Goal: Task Accomplishment & Management: Manage account settings

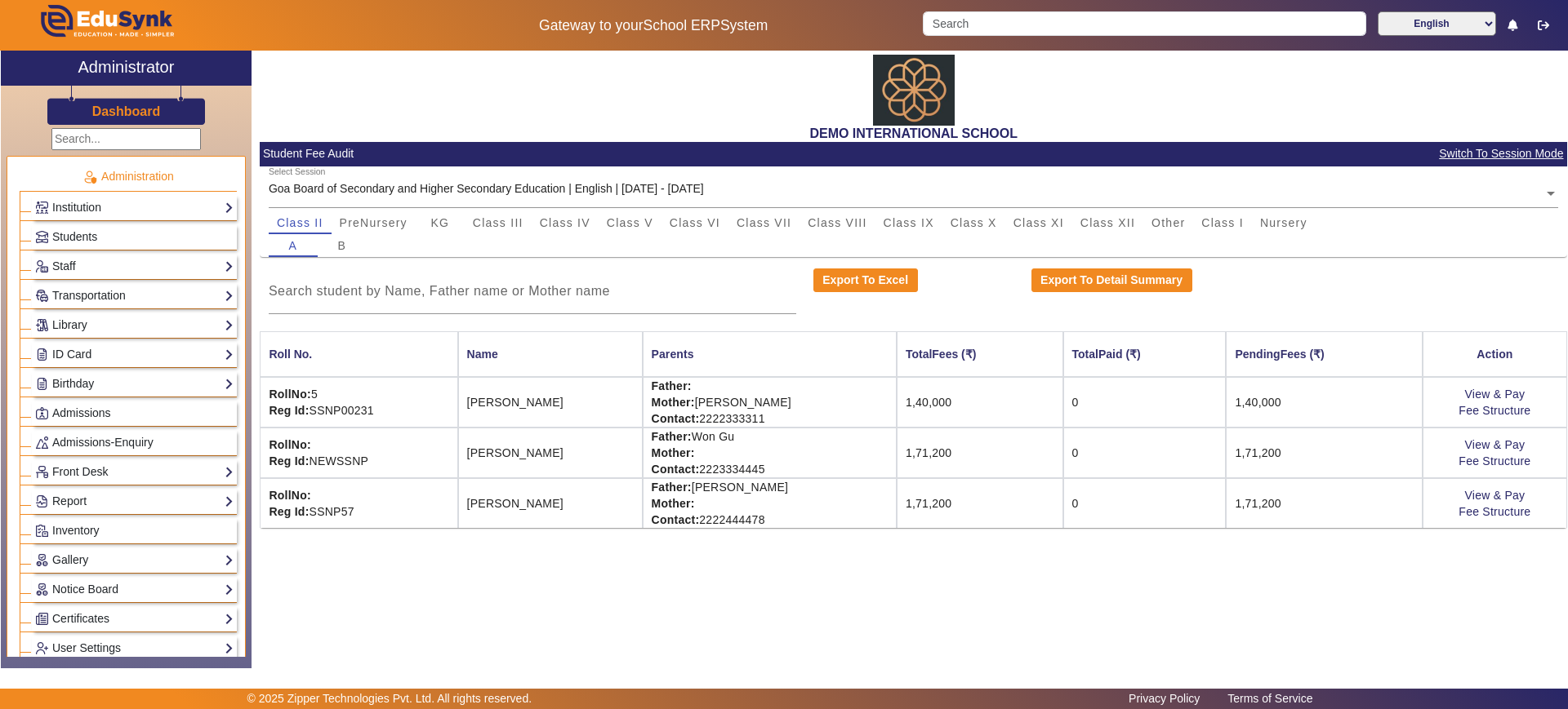
click at [123, 122] on div "Dashboard" at bounding box center [126, 105] width 250 height 39
click at [125, 115] on h3 "Dashboard" at bounding box center [126, 111] width 69 height 15
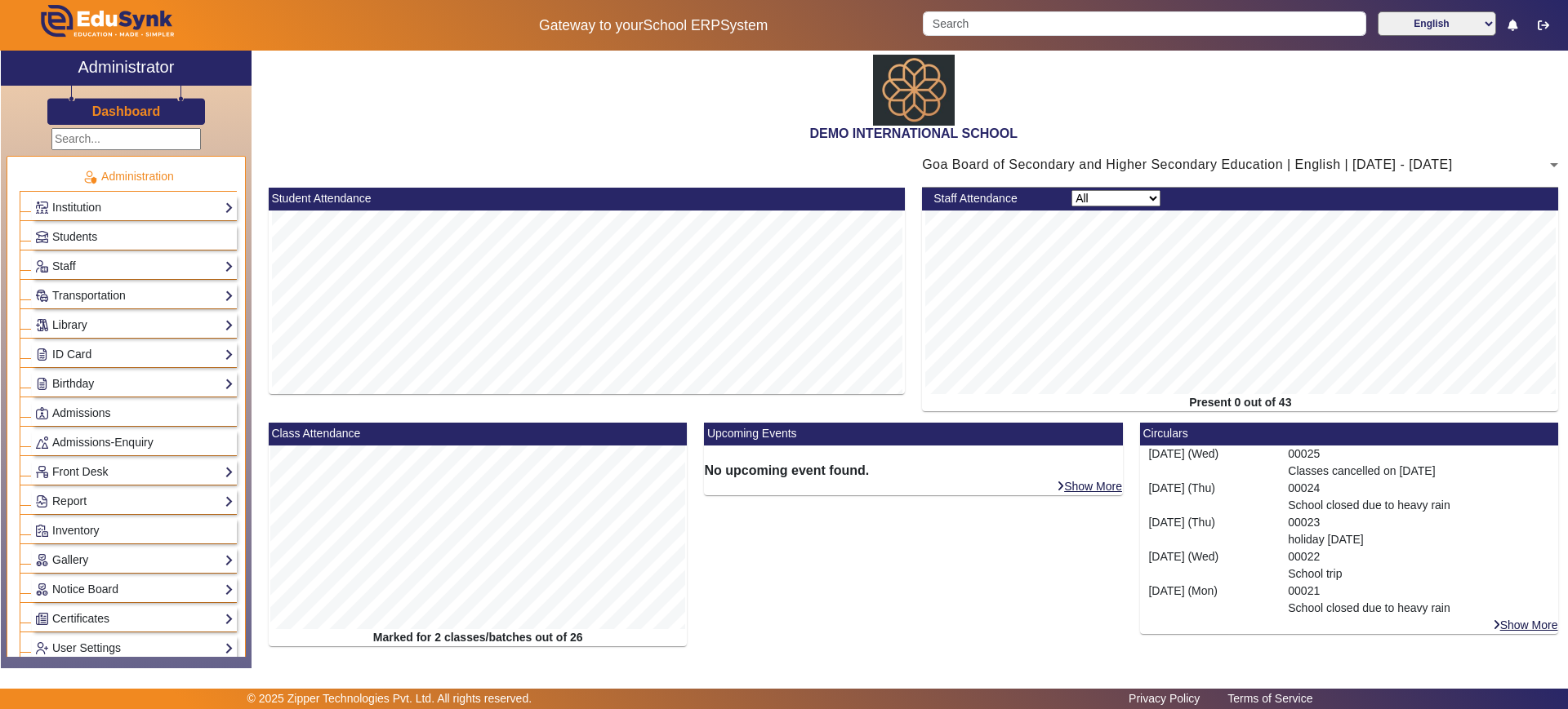
click at [400, 106] on div "DEMO INTERNATIONAL SCHOOL" at bounding box center [913, 97] width 1307 height 92
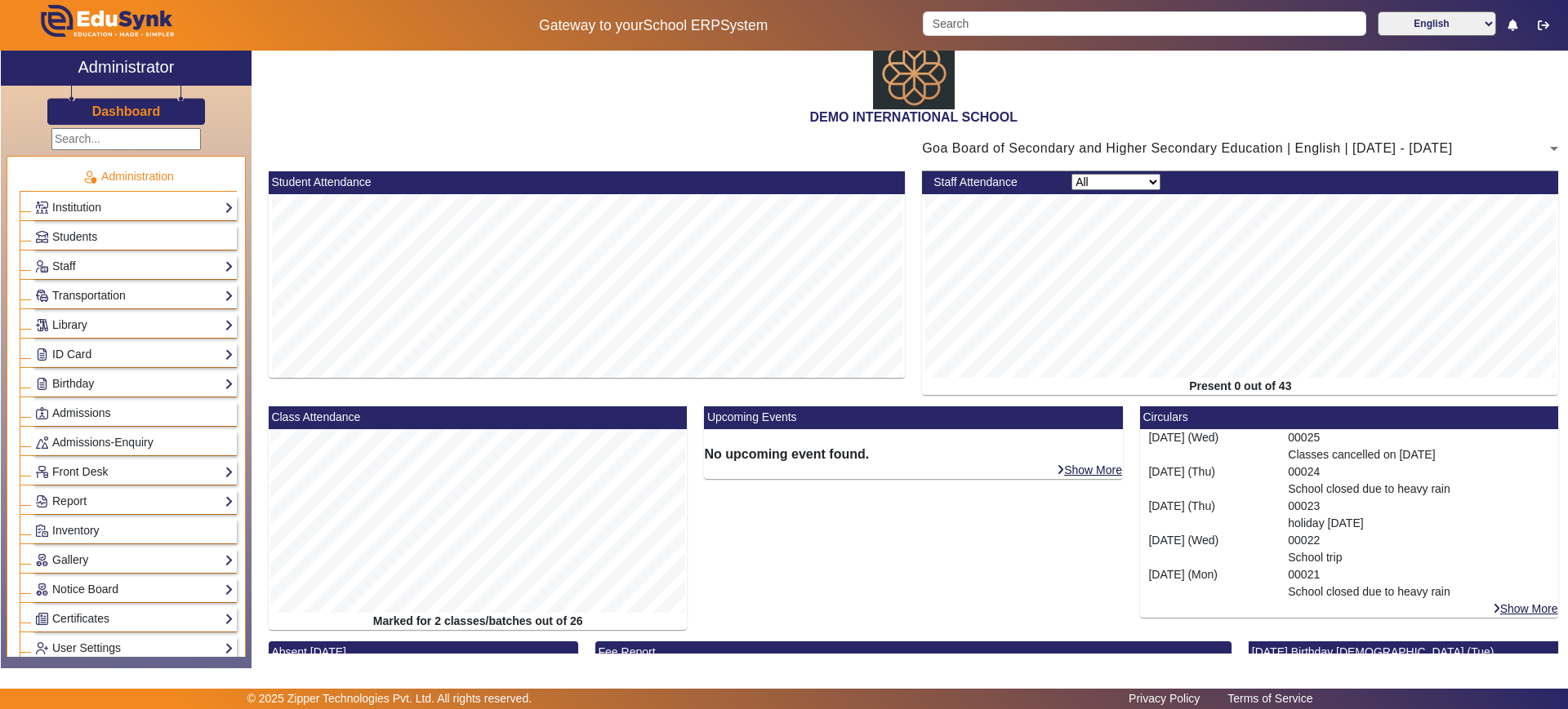
scroll to position [260, 0]
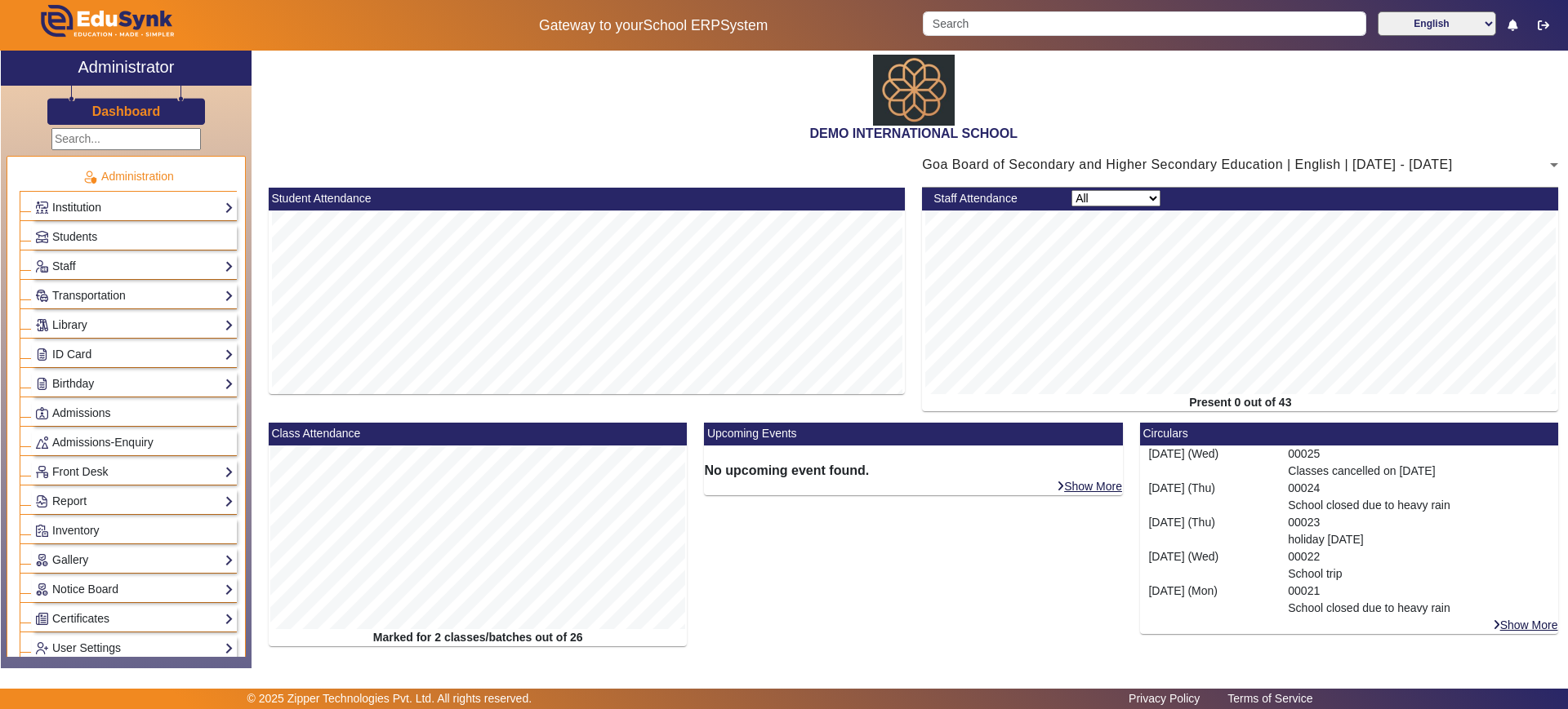
click at [204, 209] on link "Institution" at bounding box center [135, 208] width 199 height 19
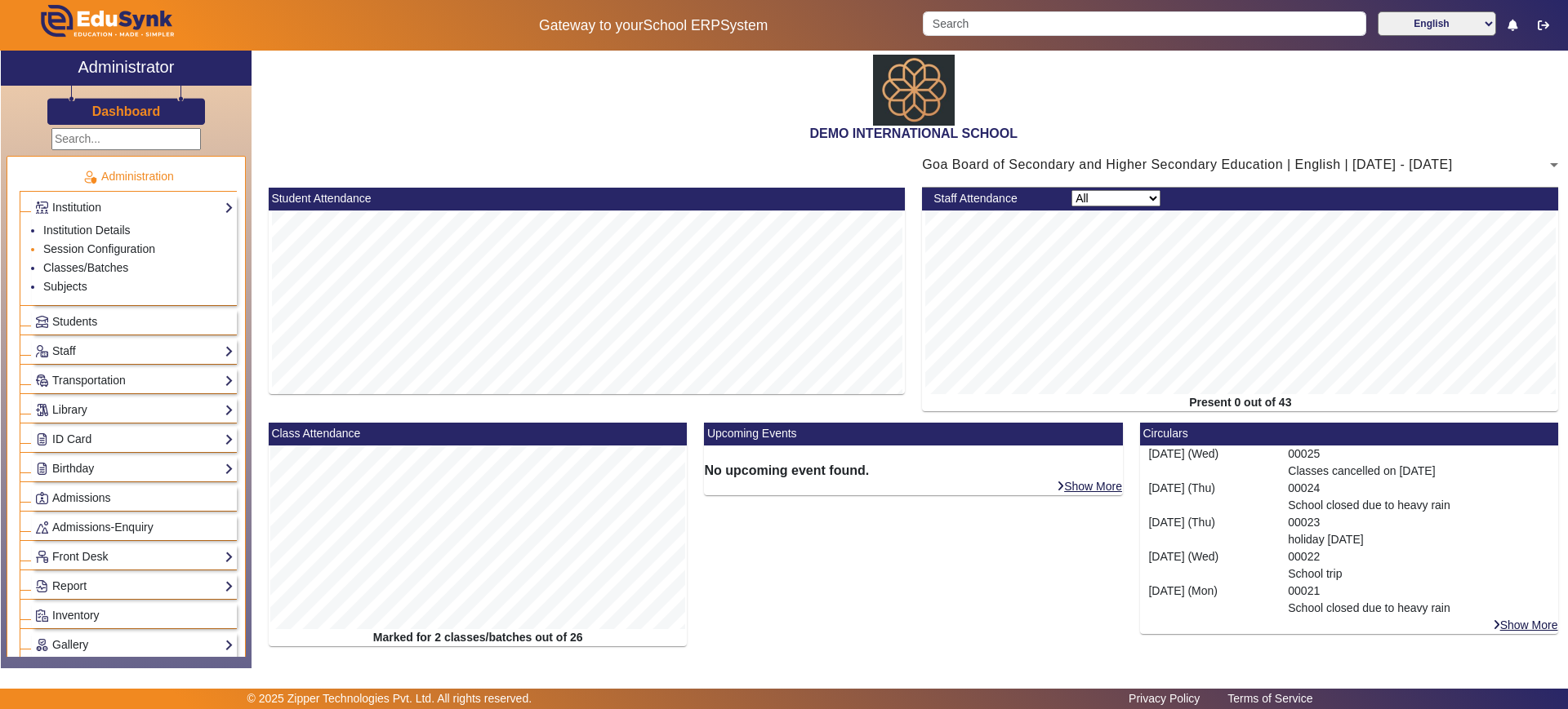
click at [163, 247] on li "Session Configuration" at bounding box center [138, 250] width 190 height 19
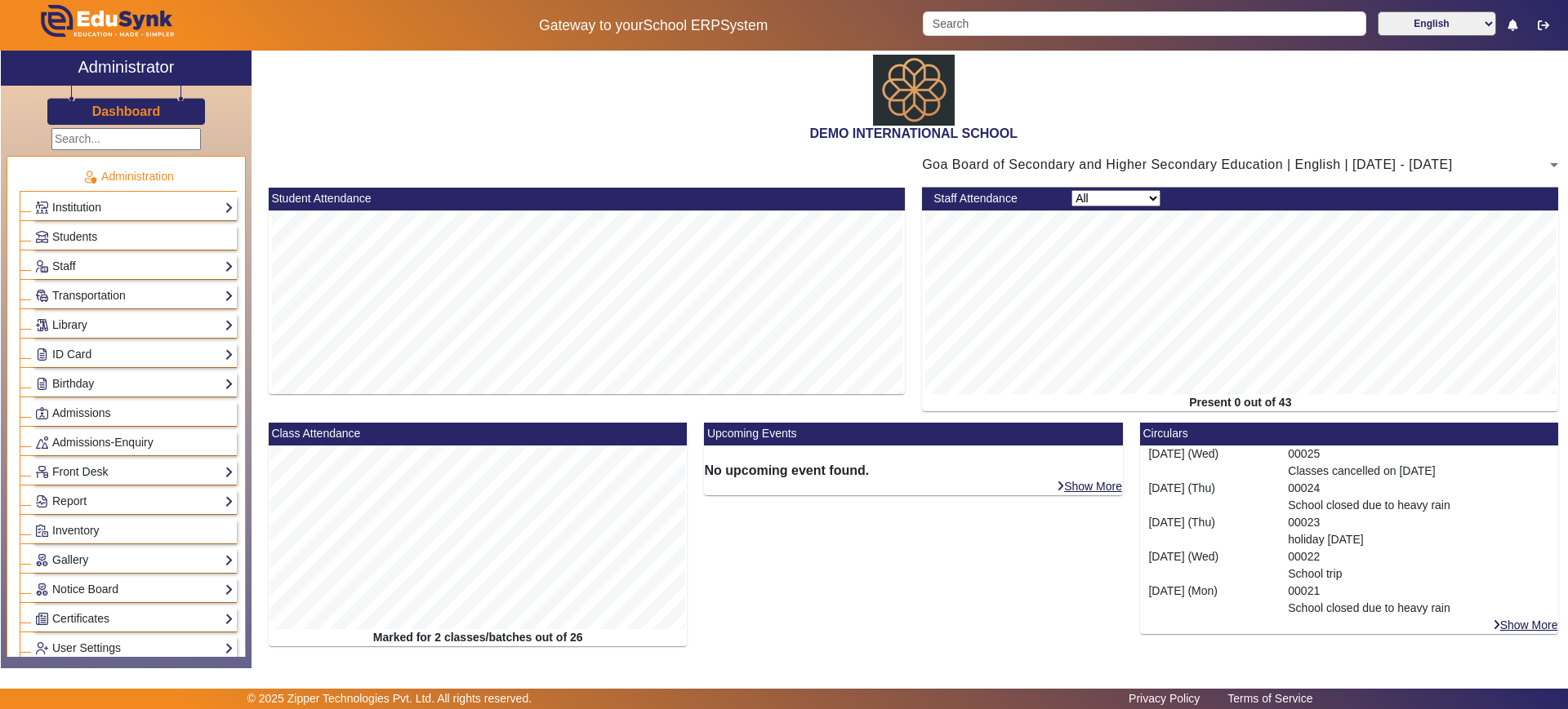
click at [153, 202] on link "Institution" at bounding box center [135, 208] width 199 height 19
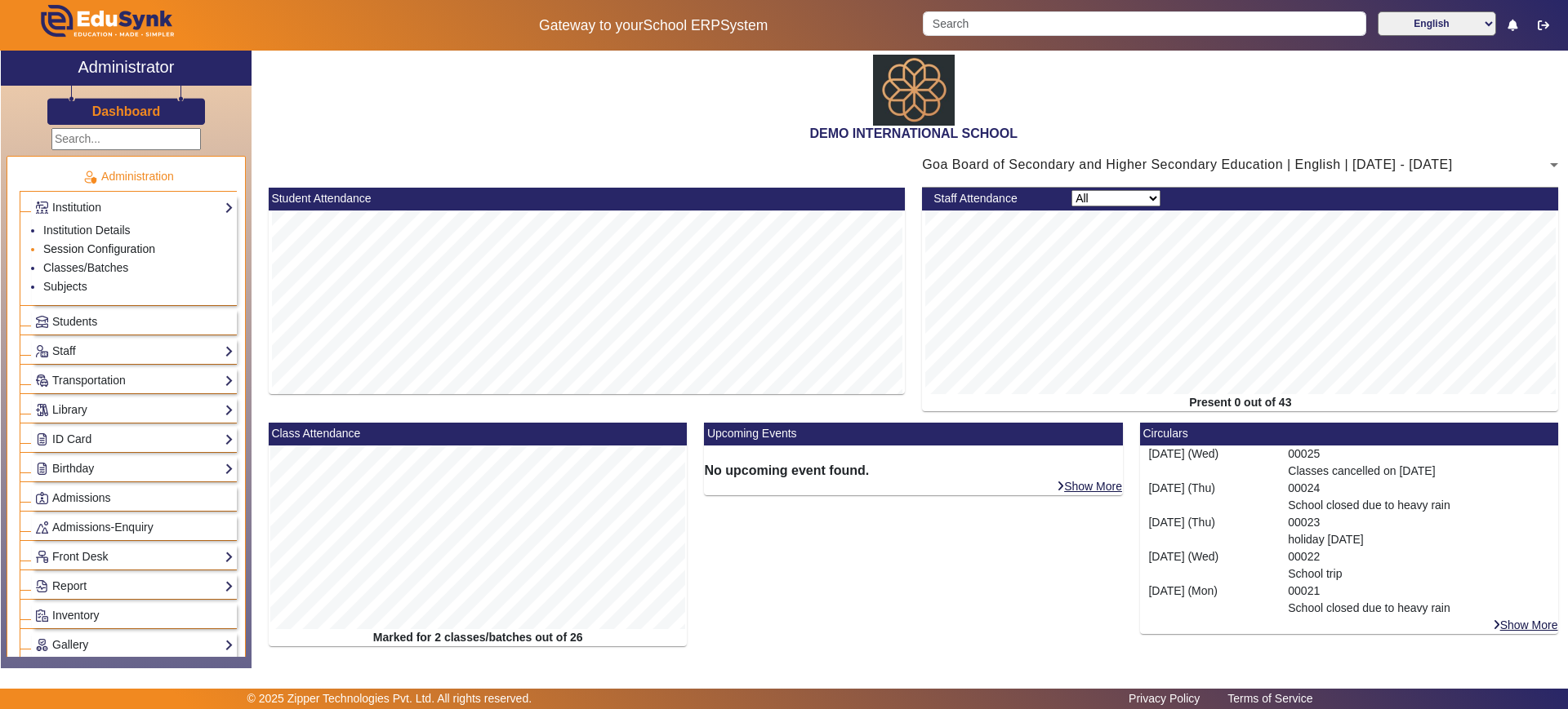
click at [103, 246] on link "Session Configuration" at bounding box center [98, 249] width 112 height 13
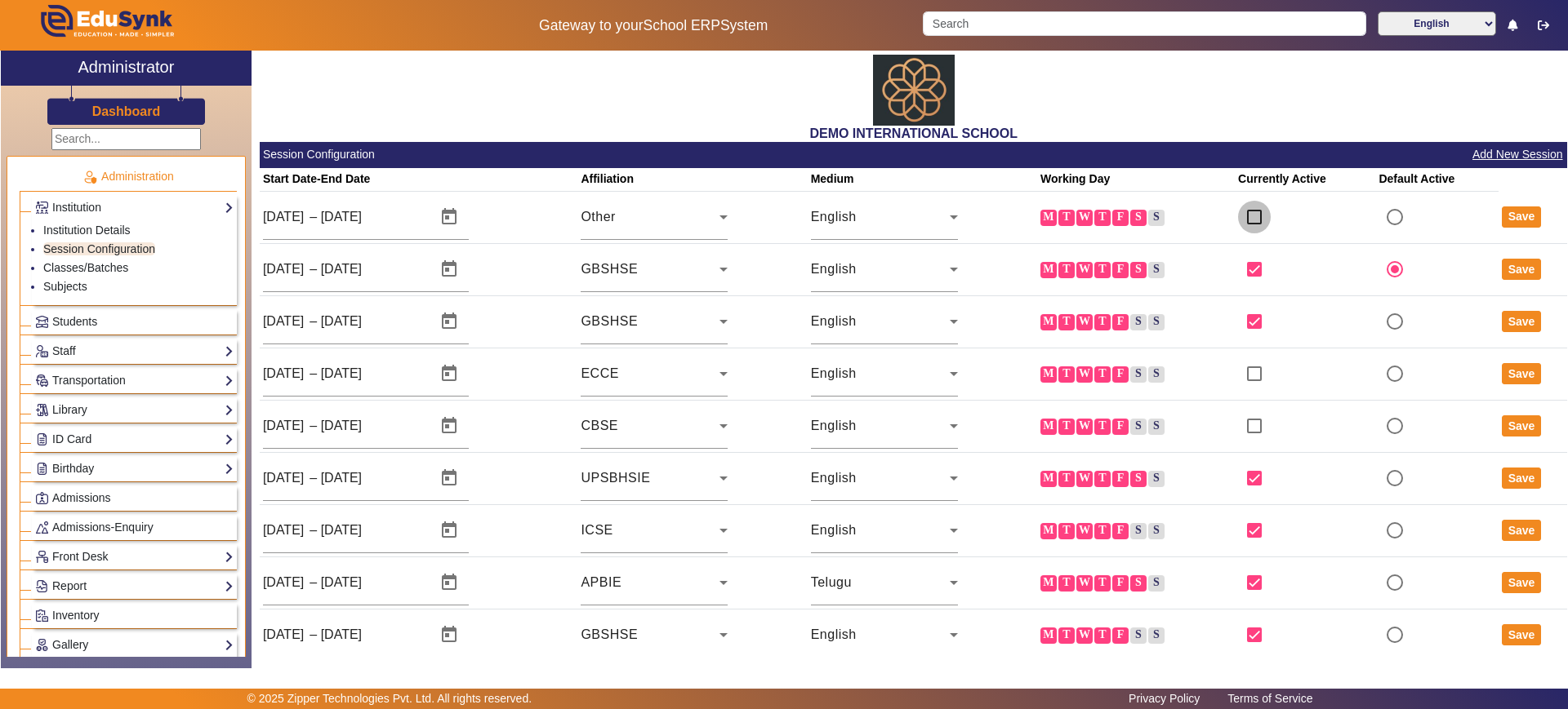
click at [1250, 212] on input "checkbox" at bounding box center [1254, 217] width 33 height 32
checkbox input "true"
click at [1384, 220] on input "radio" at bounding box center [1394, 217] width 33 height 32
radio input "true"
radio input "false"
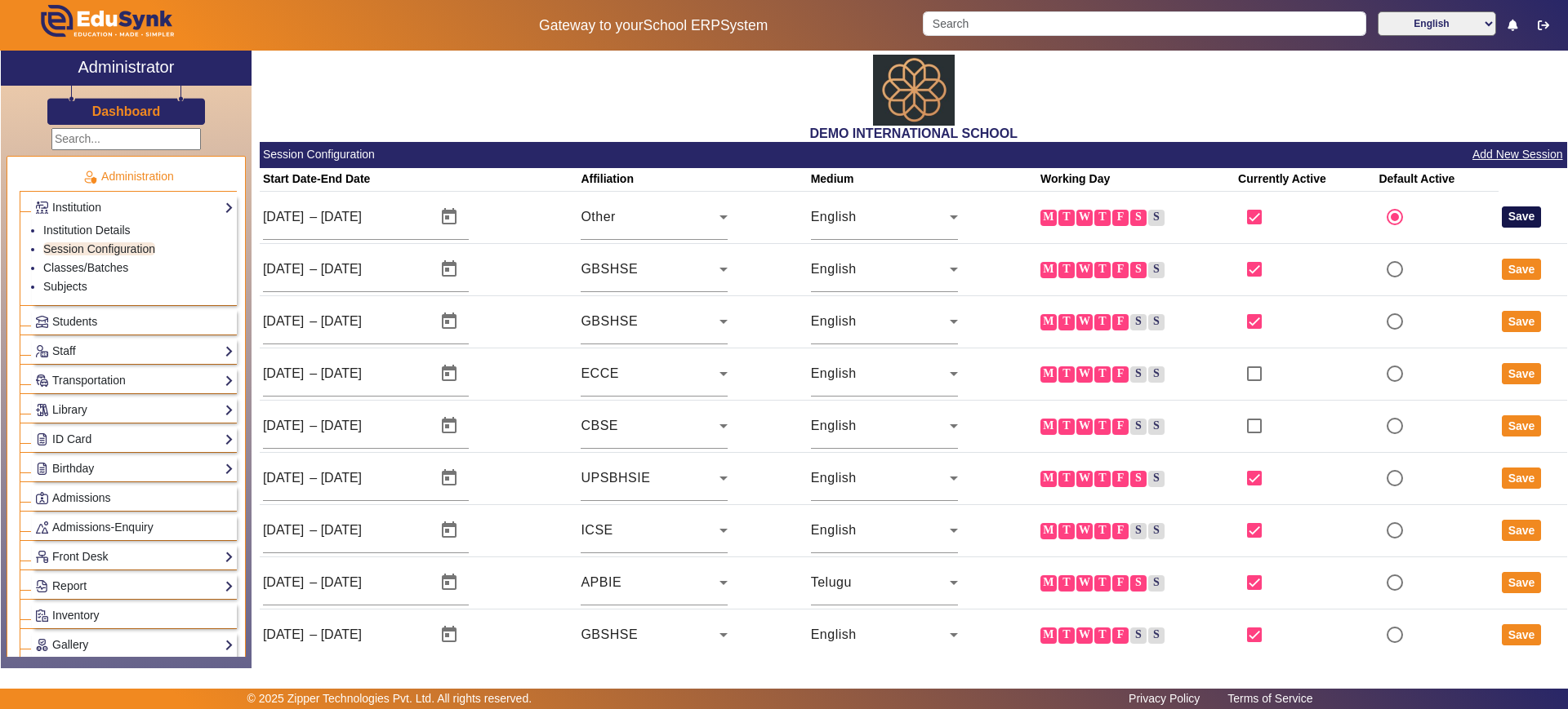
click at [1506, 217] on button "Save" at bounding box center [1521, 217] width 40 height 21
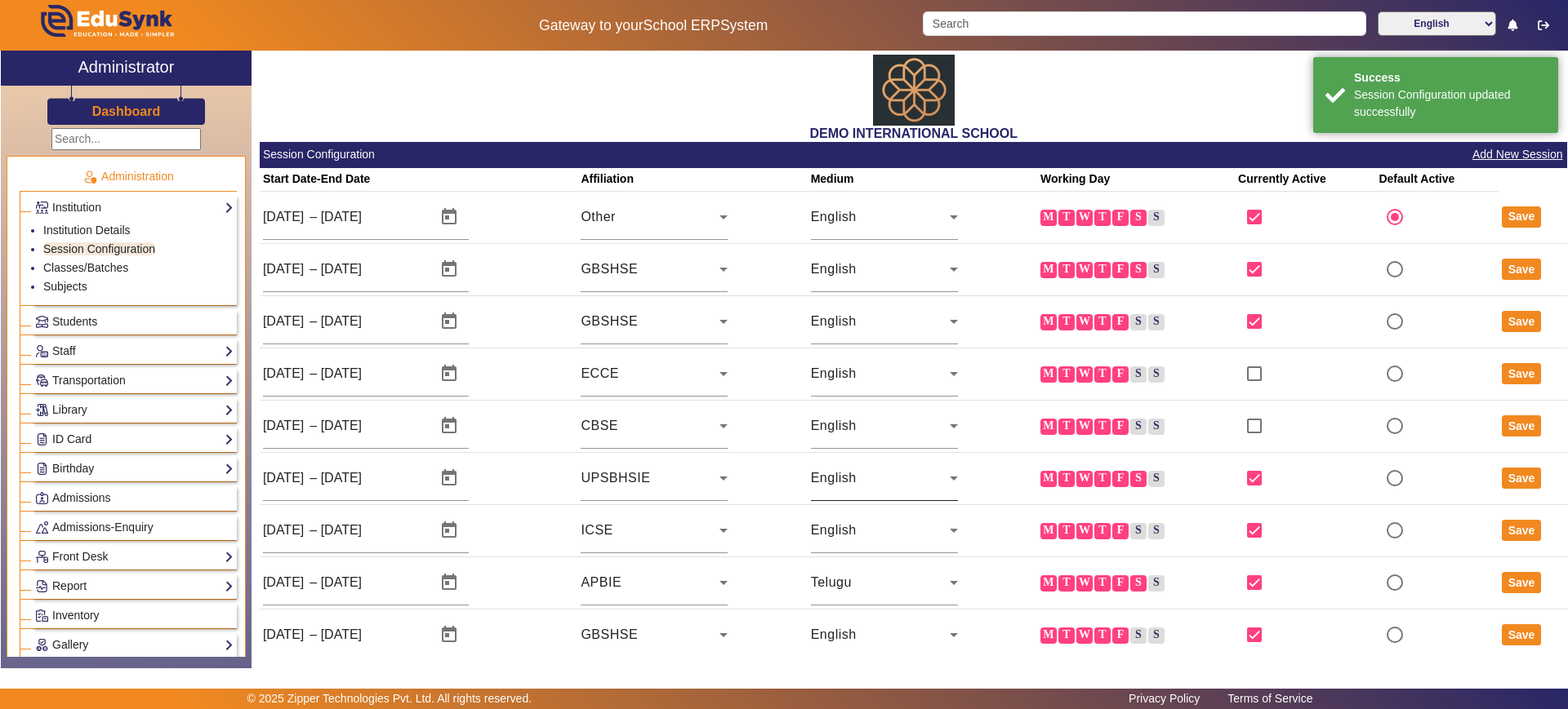
scroll to position [19, 0]
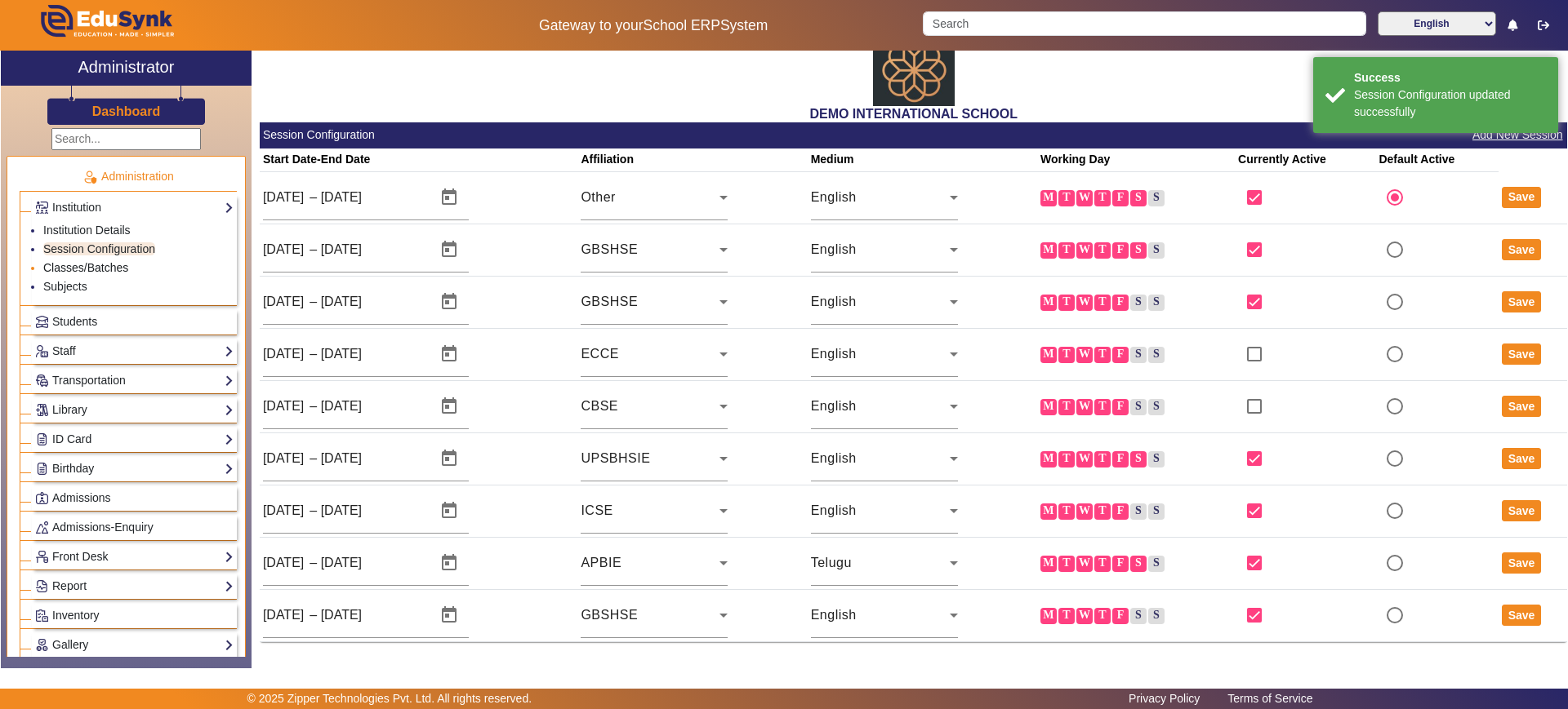
click at [111, 271] on link "Classes/Batches" at bounding box center [85, 268] width 85 height 13
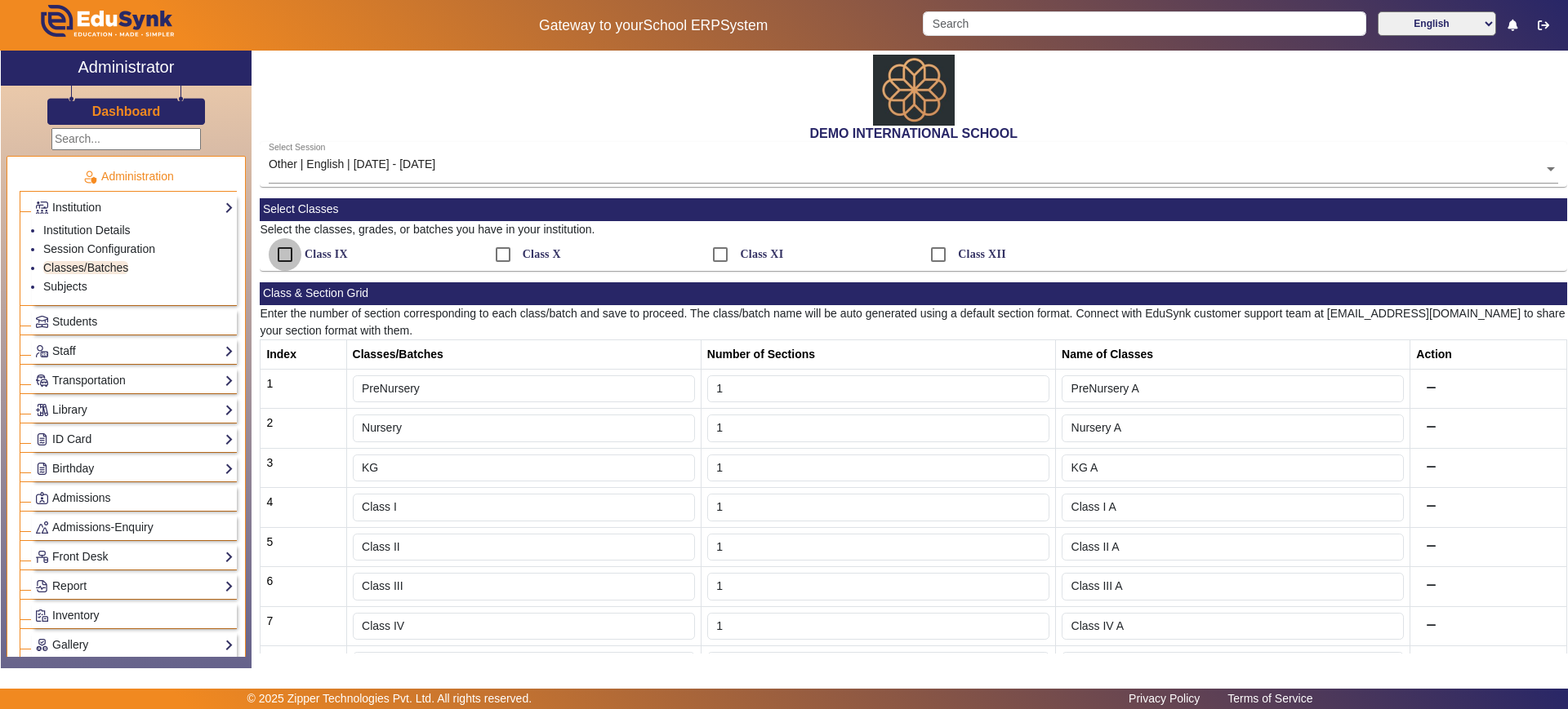
click at [278, 244] on input "Class IX" at bounding box center [285, 254] width 33 height 32
click at [282, 254] on input "Class X" at bounding box center [285, 254] width 33 height 32
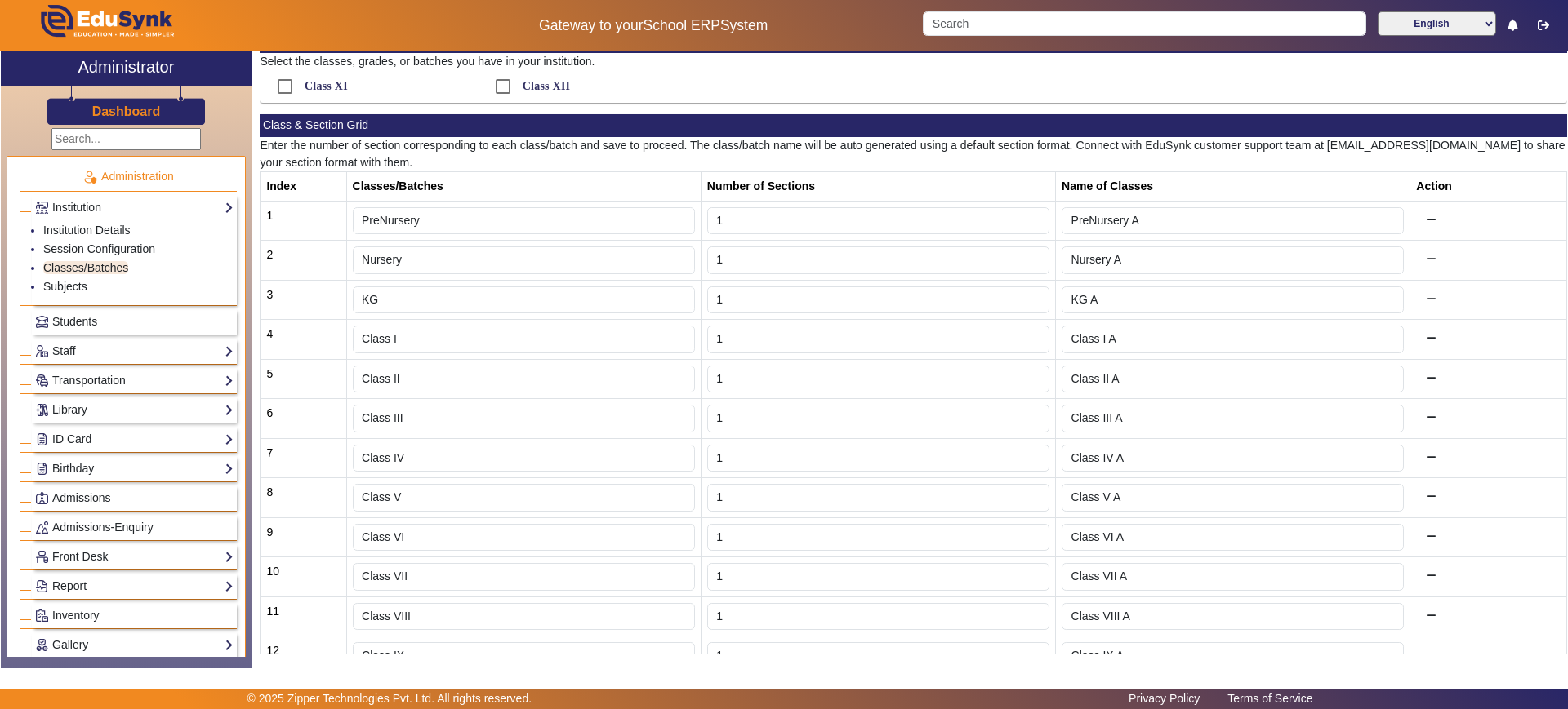
scroll to position [283, 0]
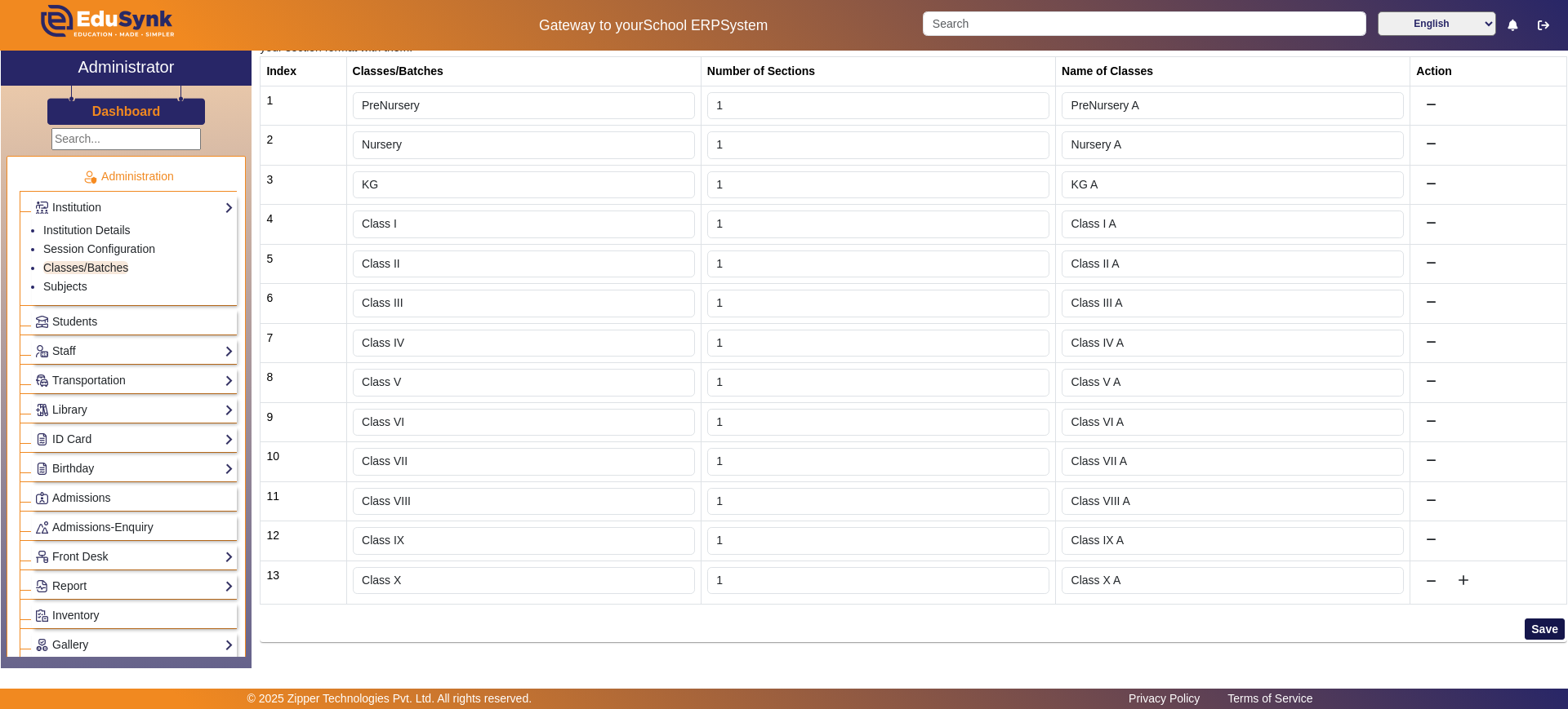
click at [1535, 625] on button "Save" at bounding box center [1544, 629] width 40 height 21
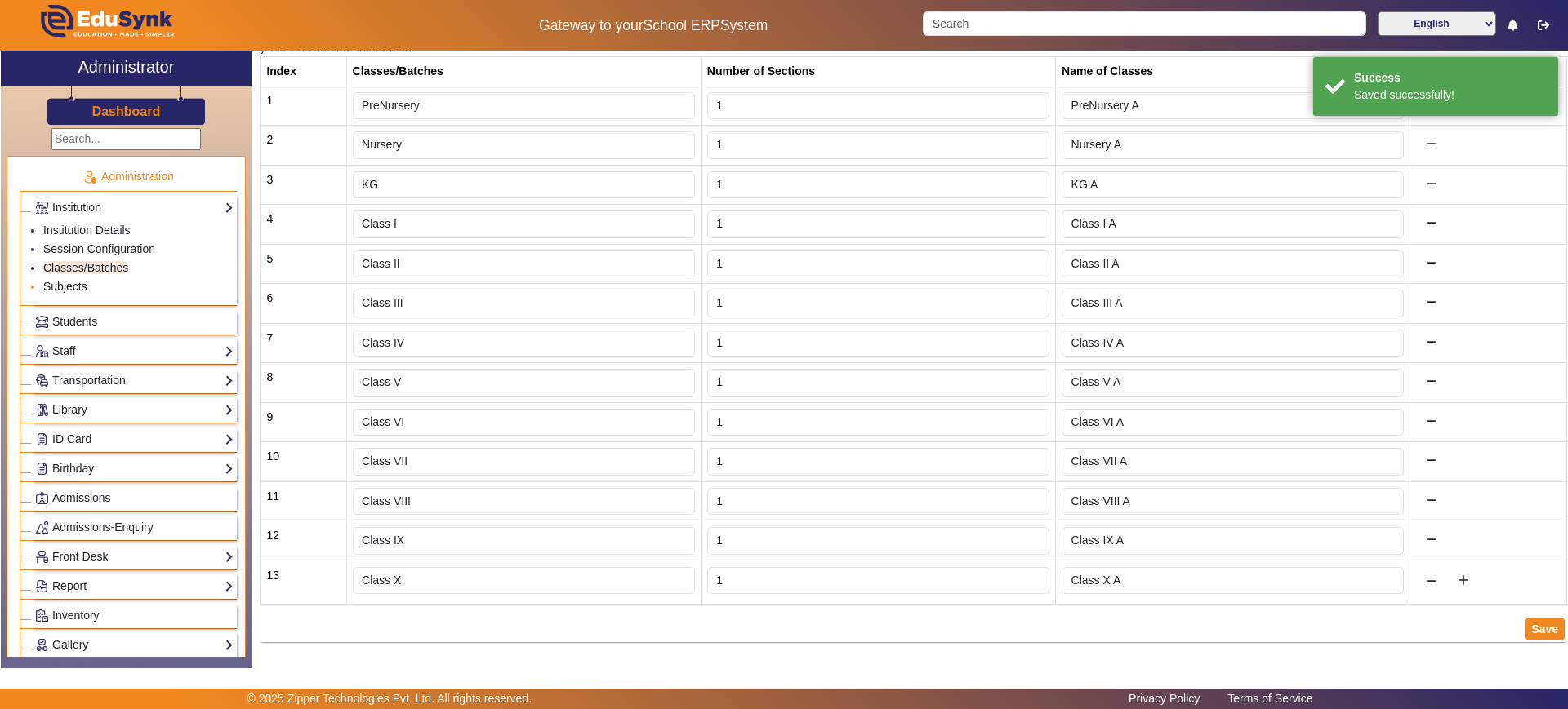
click at [78, 287] on link "Subjects" at bounding box center [65, 287] width 44 height 13
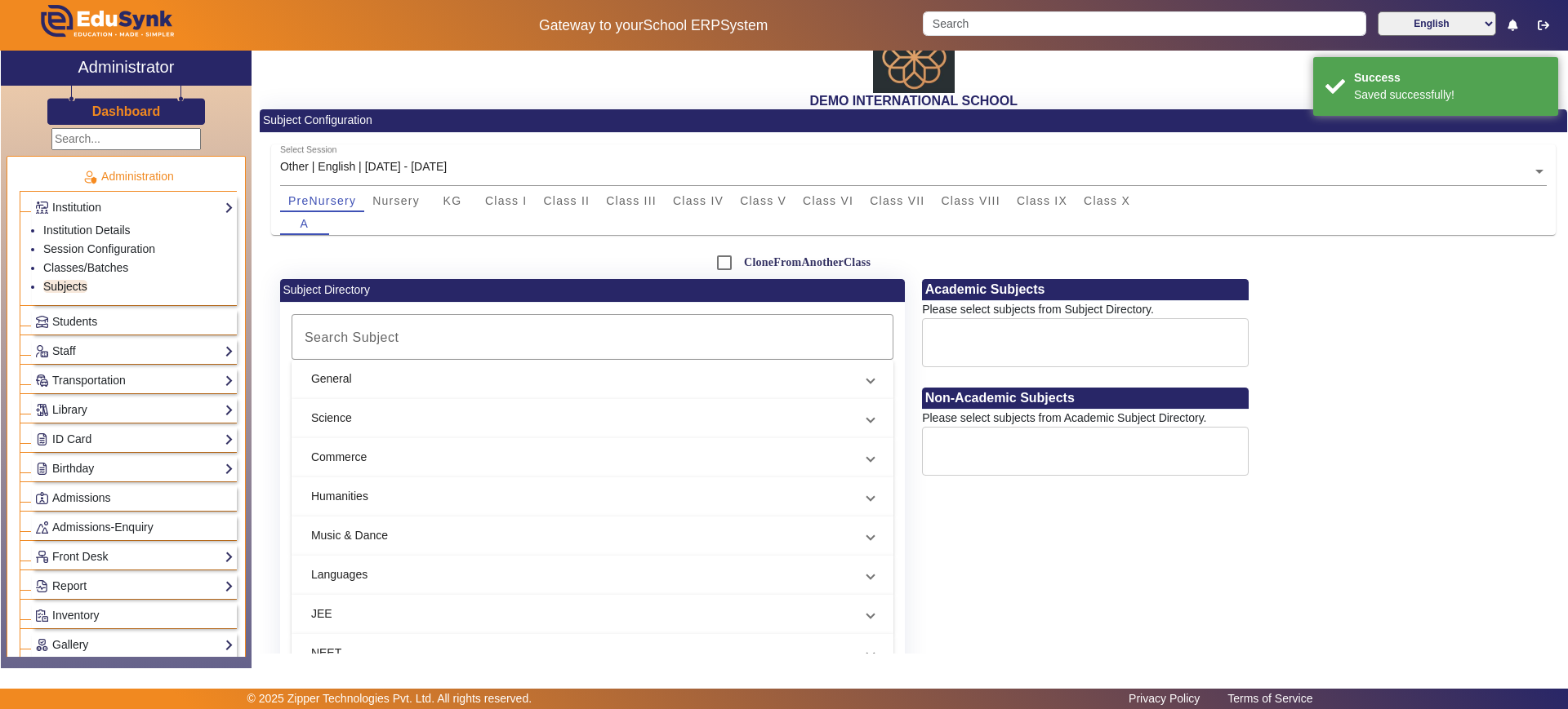
scroll to position [35, 0]
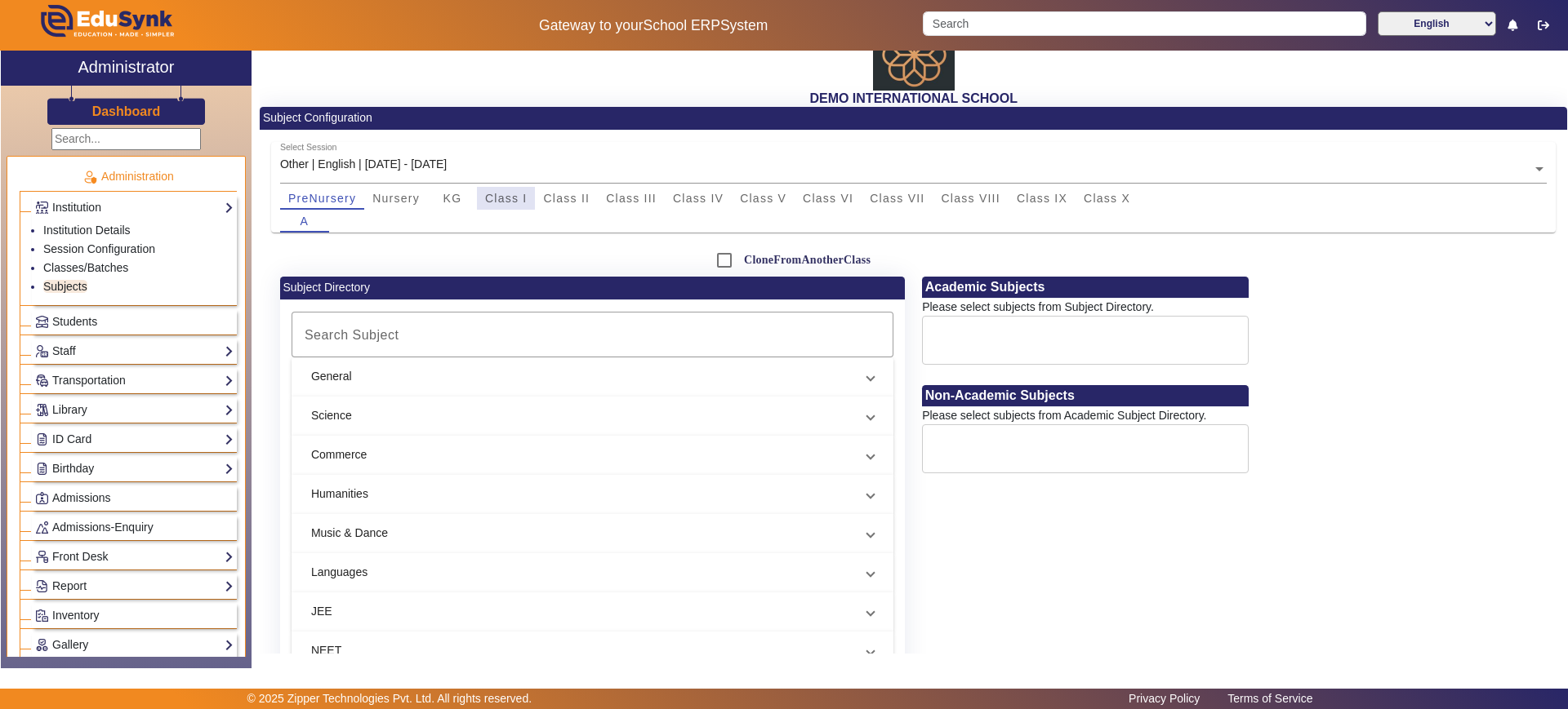
click at [522, 194] on span "Class I" at bounding box center [506, 199] width 42 height 11
click at [553, 366] on mat-expansion-panel-header "General" at bounding box center [592, 376] width 601 height 39
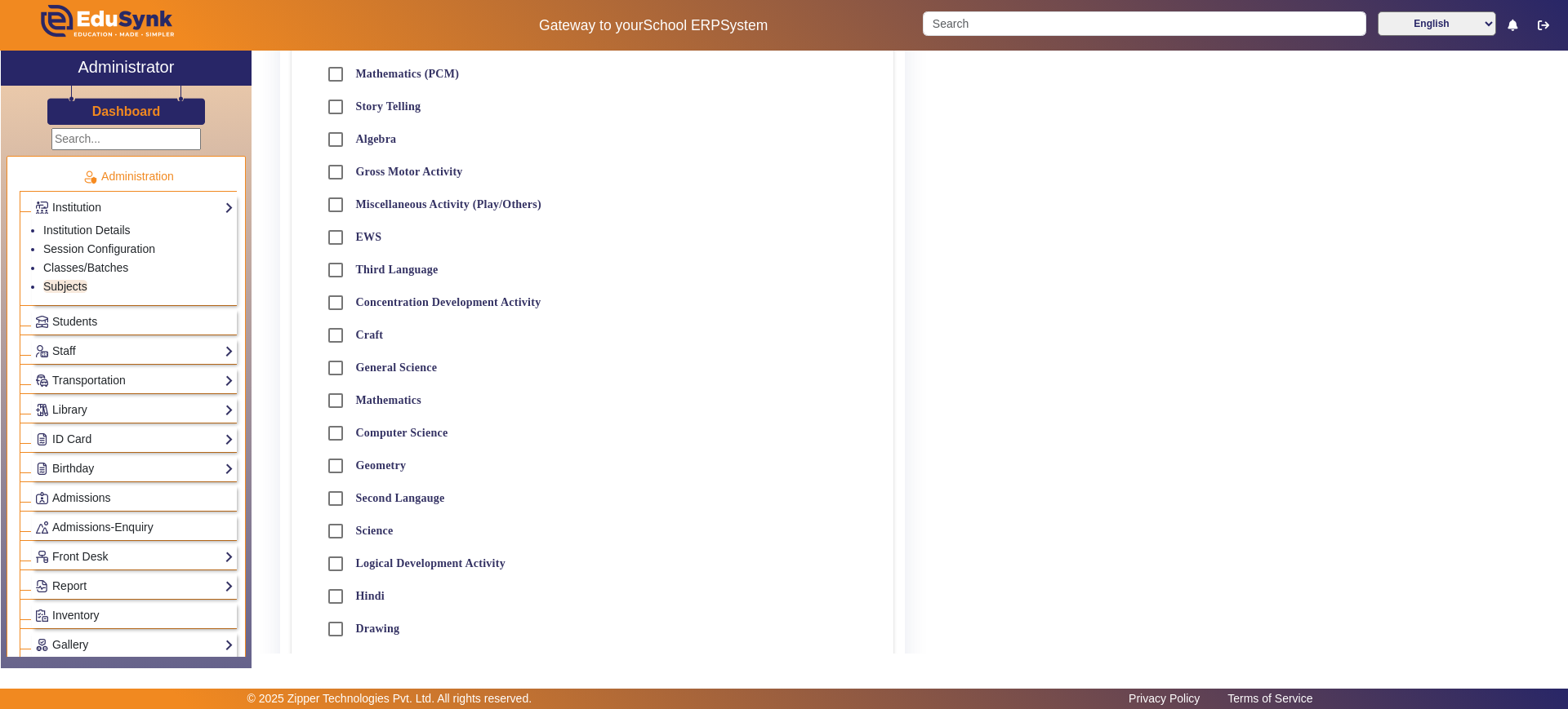
scroll to position [695, 0]
click at [332, 399] on input "Mathematics" at bounding box center [336, 399] width 33 height 32
checkbox input "true"
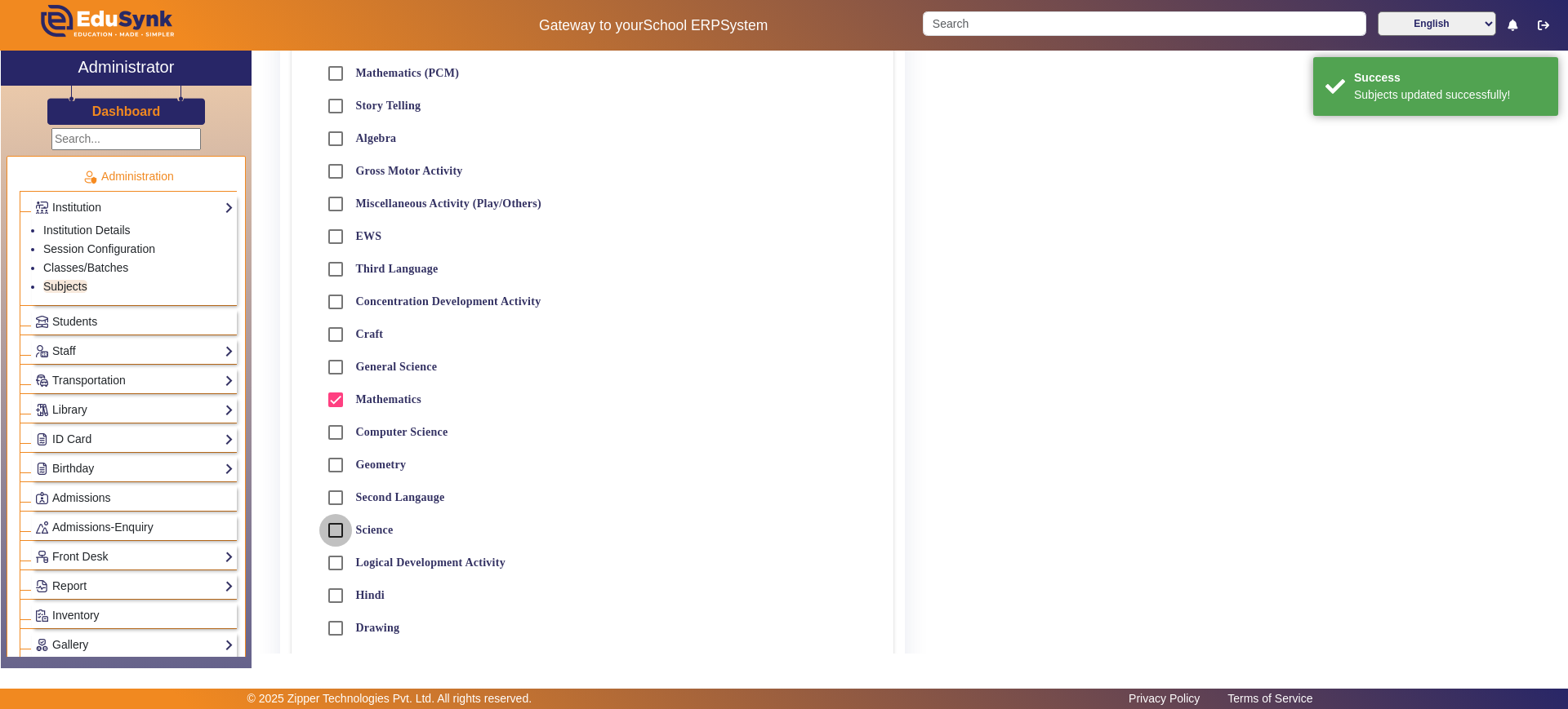
click at [334, 532] on input "Science" at bounding box center [336, 530] width 33 height 32
checkbox input "true"
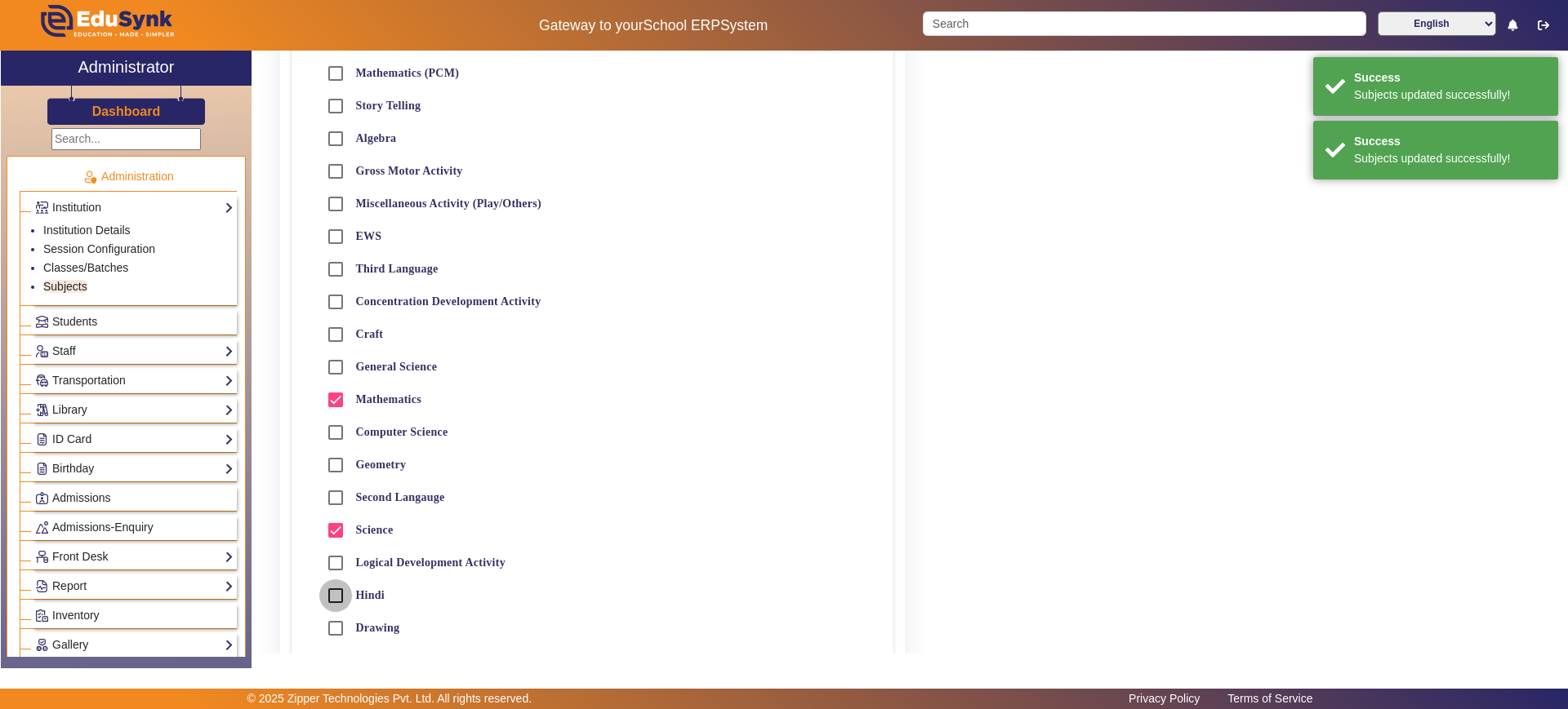
click at [333, 599] on input "Hindi" at bounding box center [336, 595] width 33 height 32
checkbox input "true"
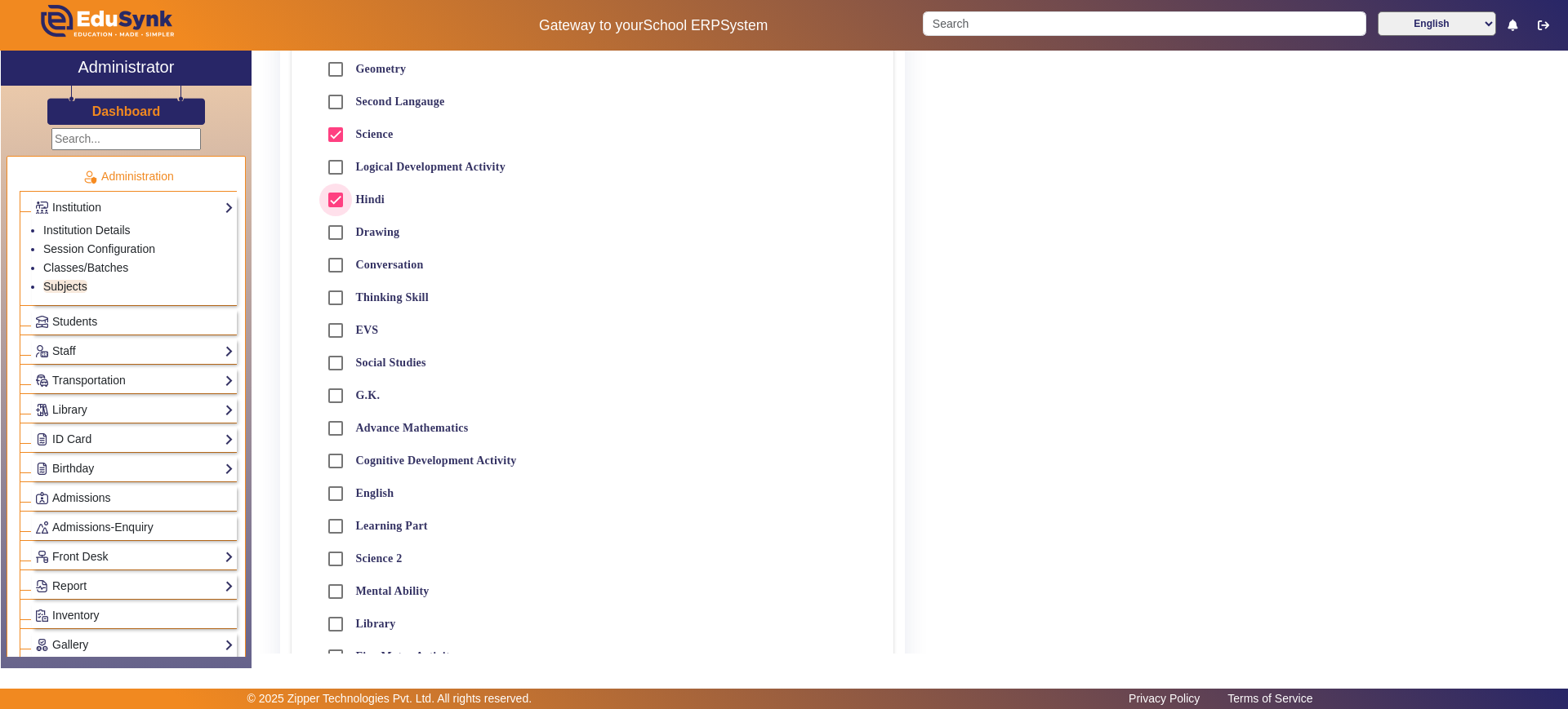
scroll to position [1116, 0]
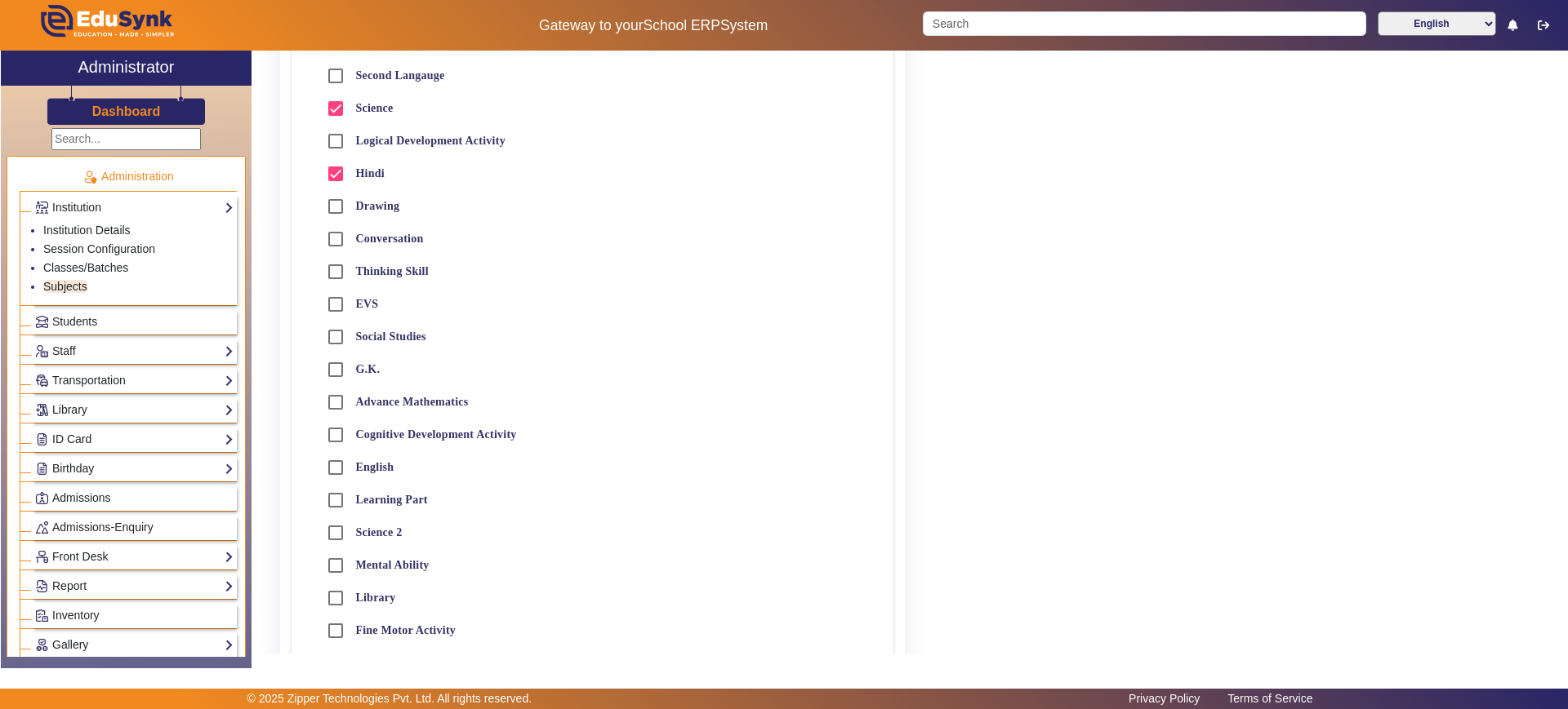
click at [210, 141] on div at bounding box center [126, 138] width 250 height 25
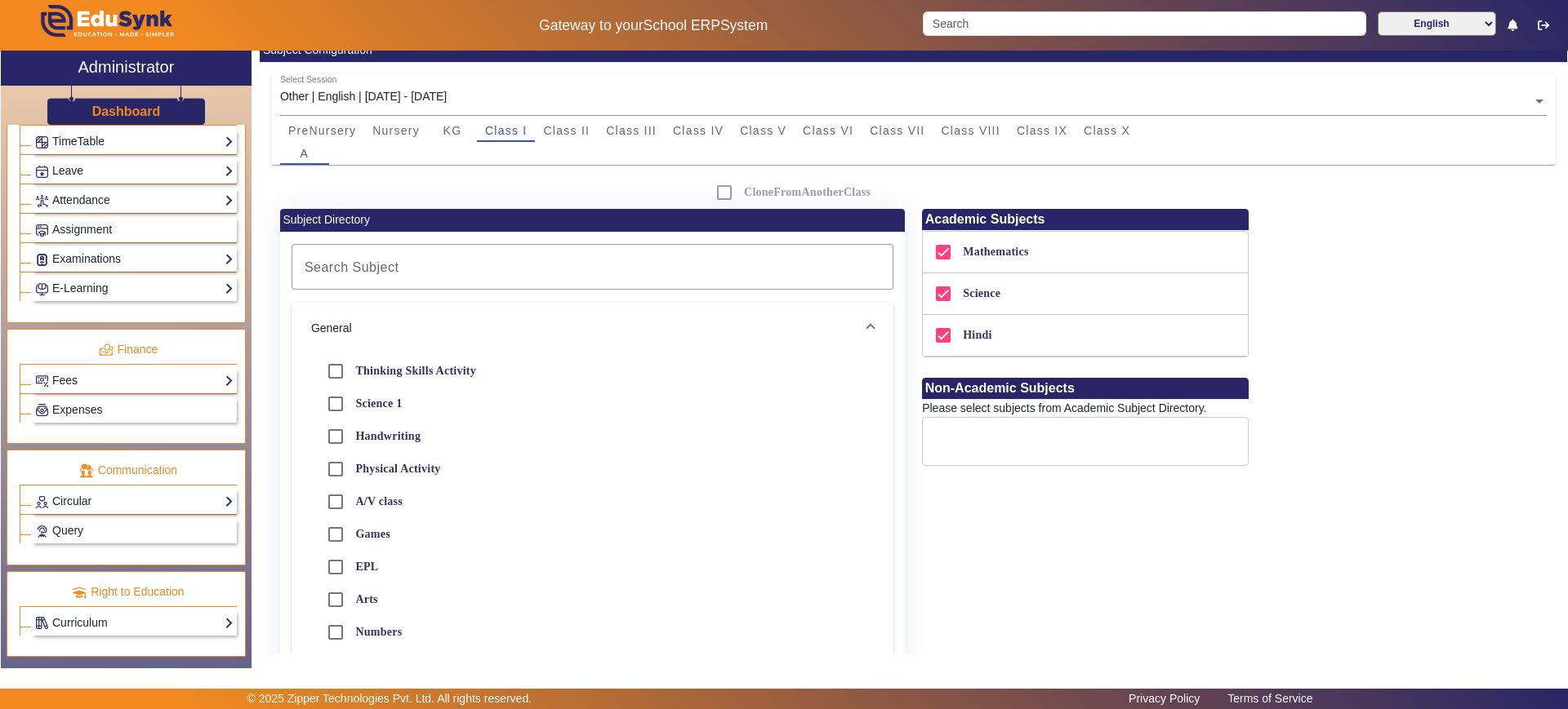
scroll to position [0, 0]
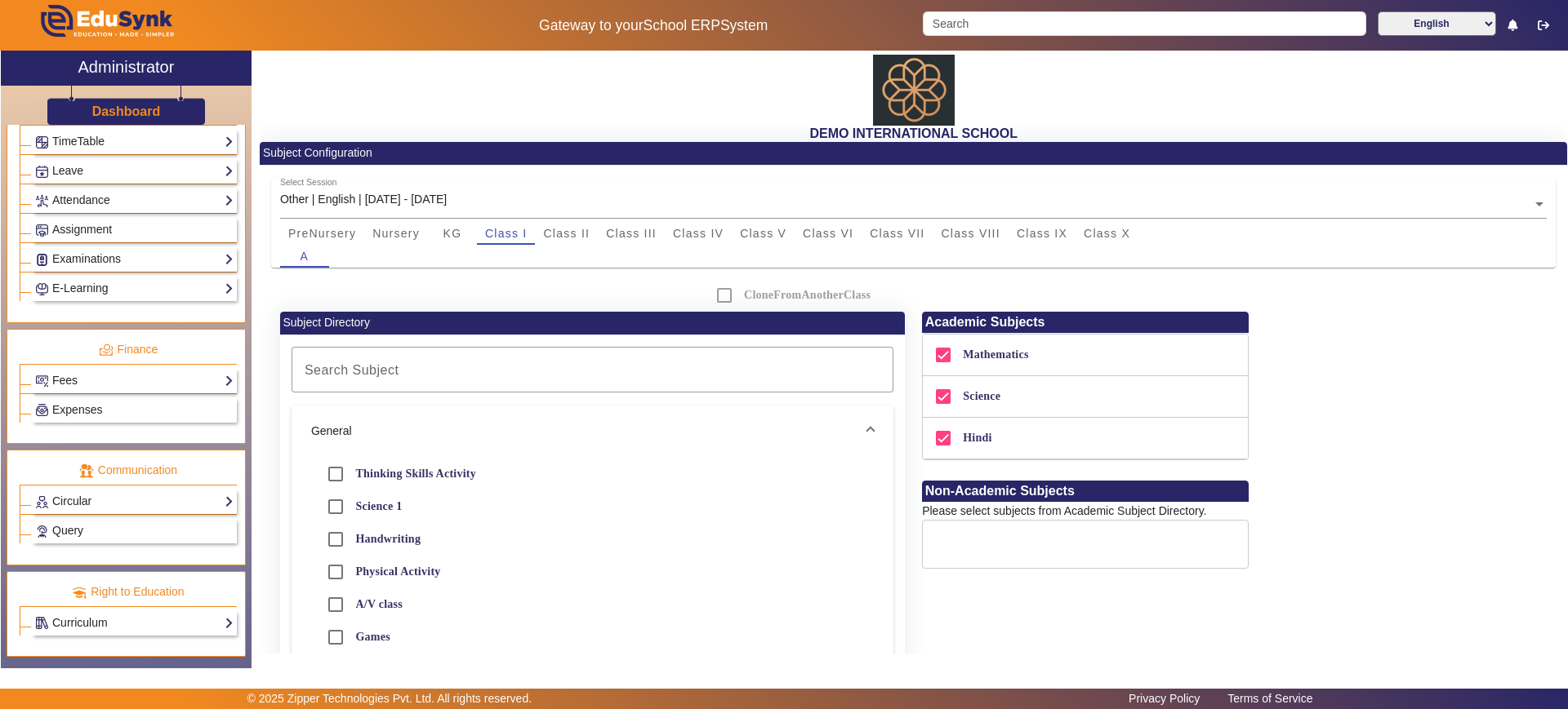
click at [99, 188] on div "Attendance Configuration Students Teachers Non Teaching Staff" at bounding box center [134, 200] width 205 height 25
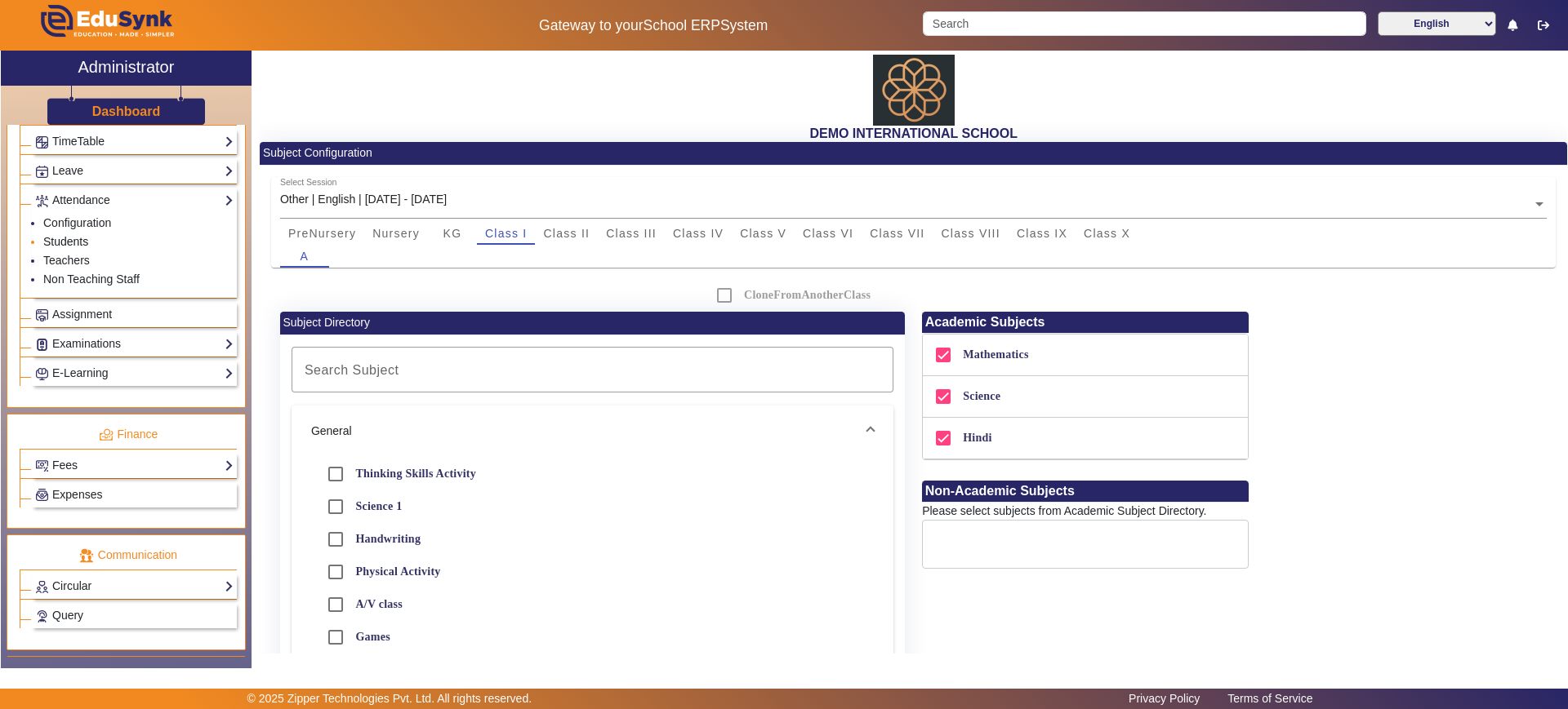
click at [64, 242] on link "Students" at bounding box center [65, 242] width 45 height 13
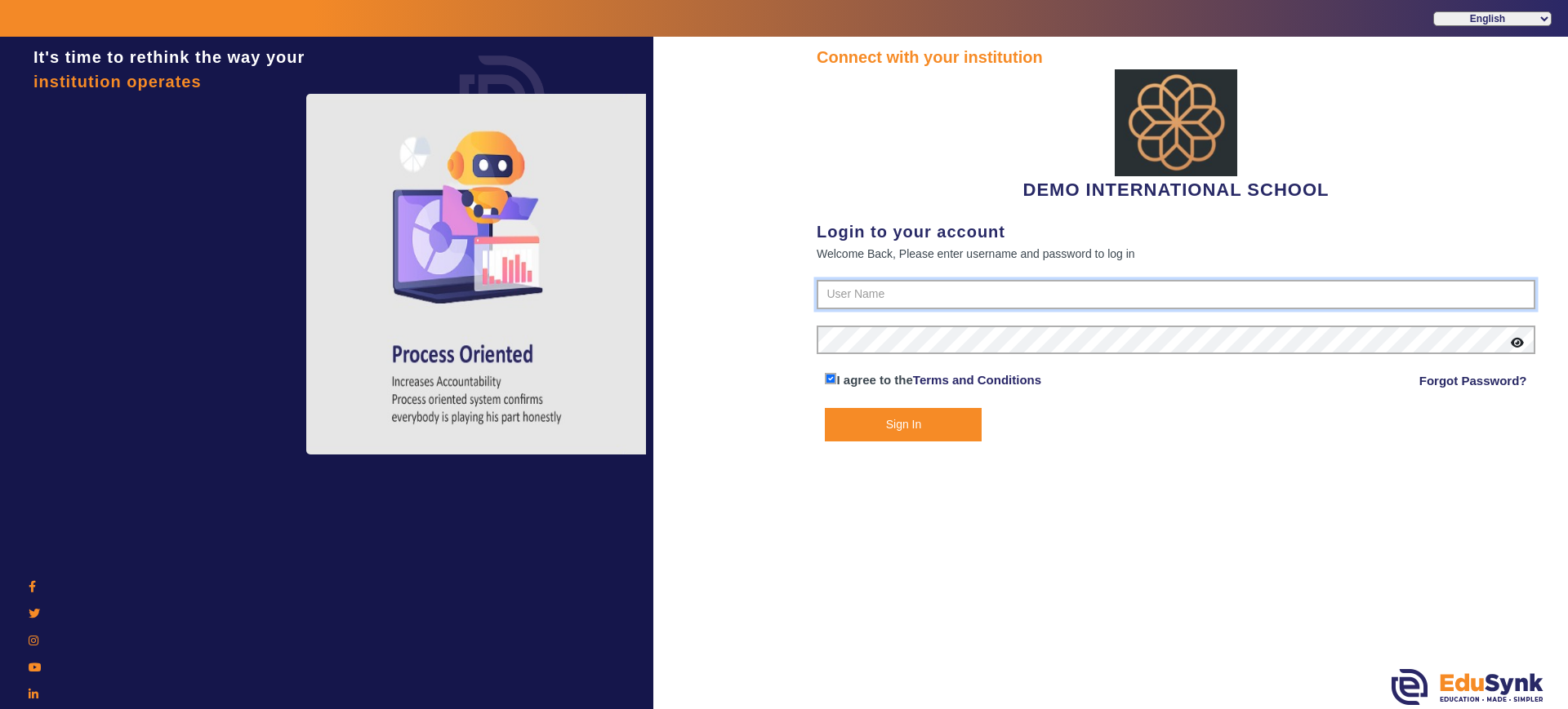
type input "2143224344"
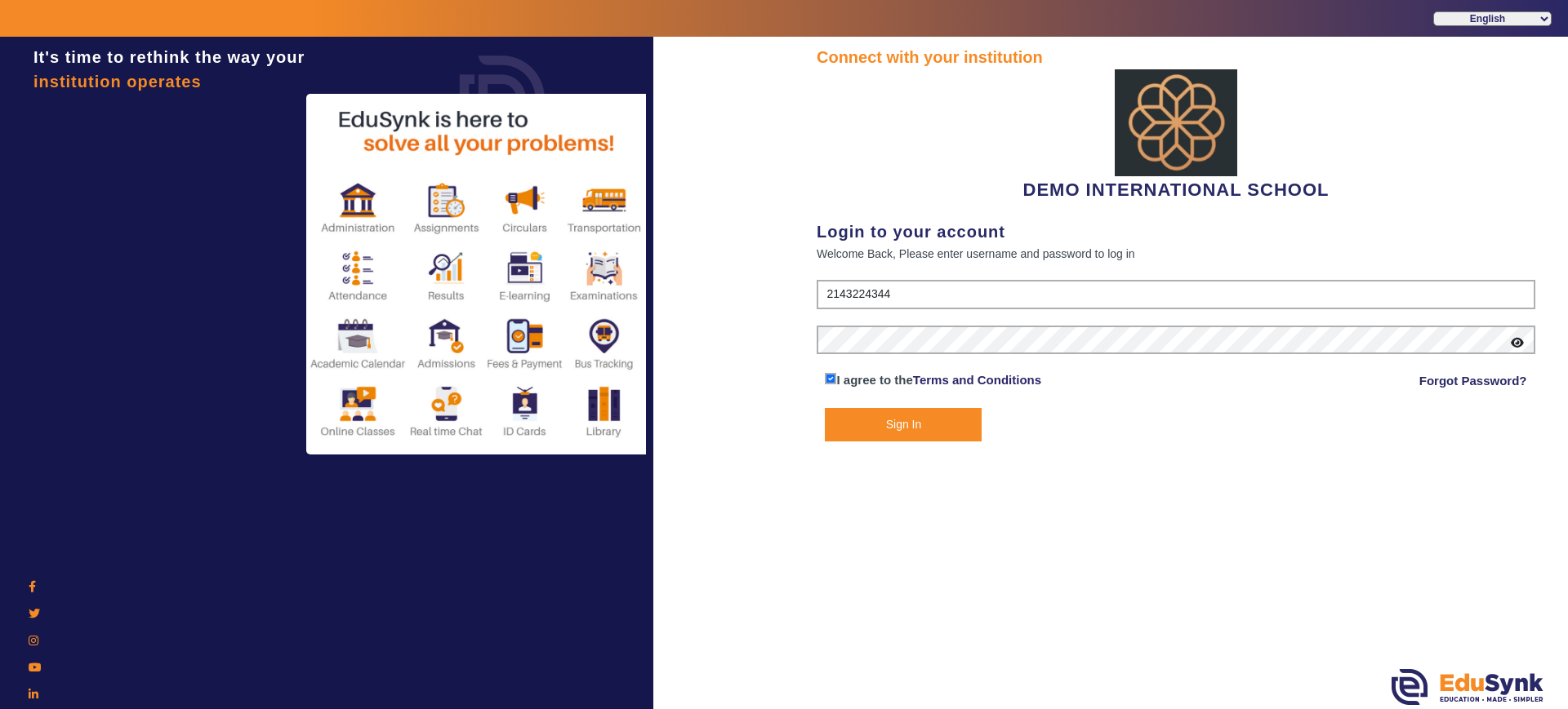
click at [917, 422] on button "Sign In" at bounding box center [904, 424] width 157 height 33
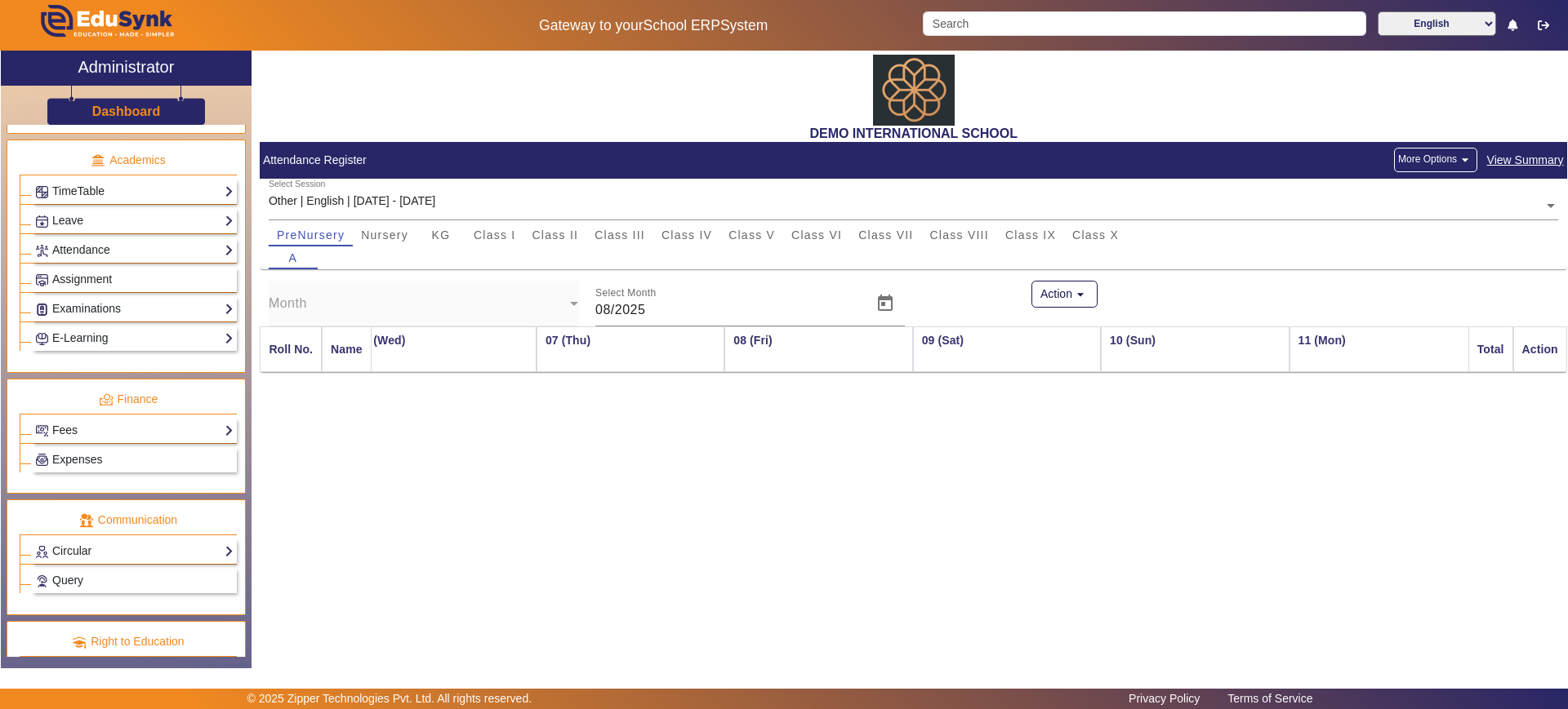
scroll to position [686, 0]
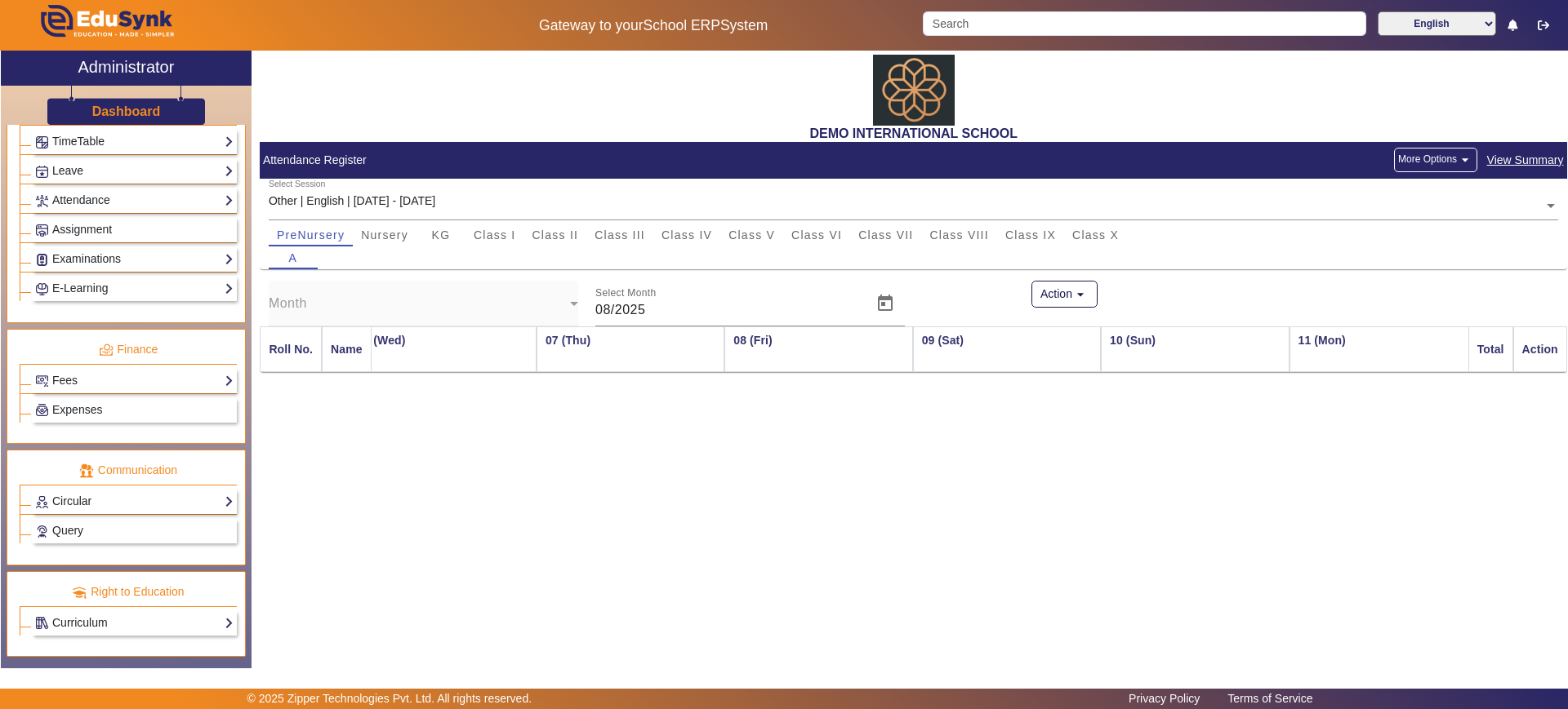
click at [95, 111] on h3 "Dashboard" at bounding box center [126, 111] width 69 height 15
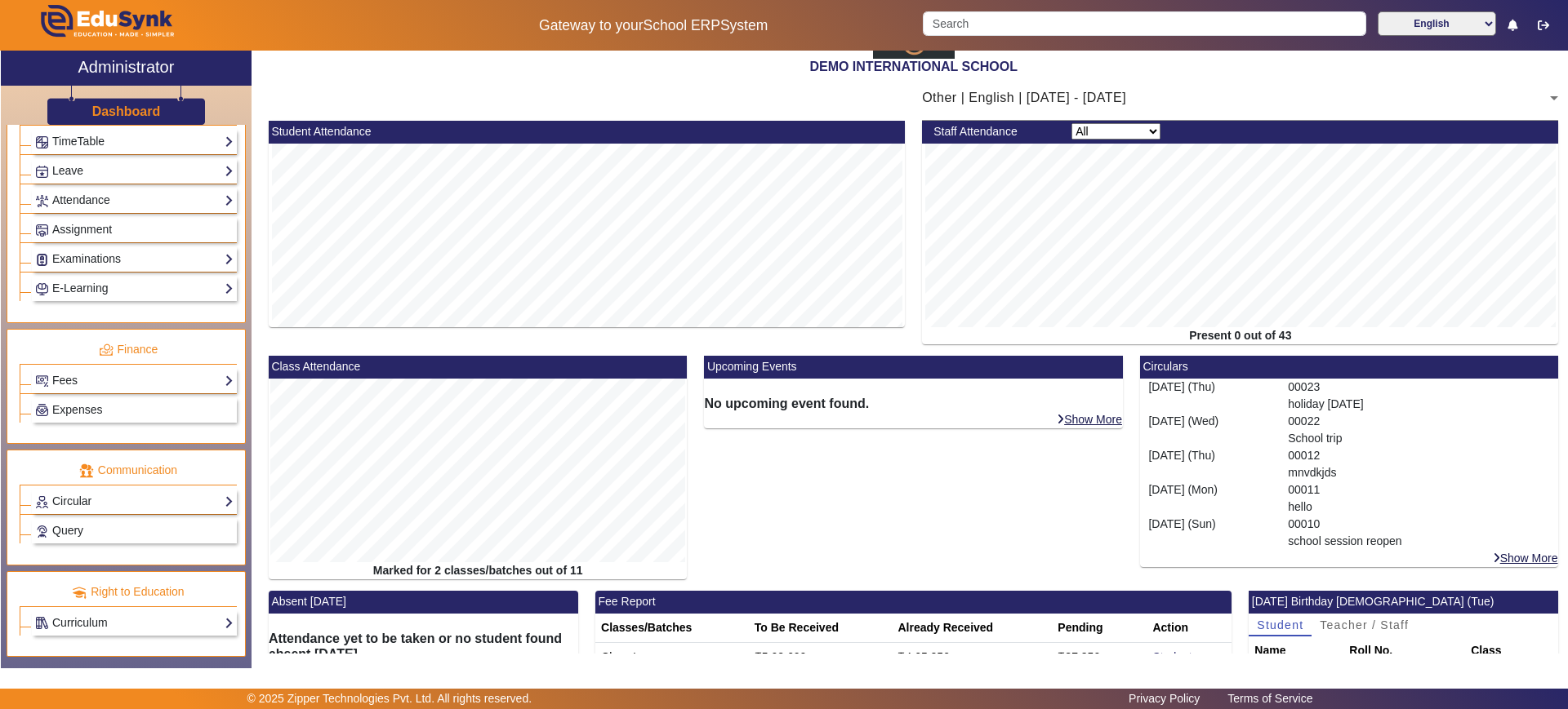
scroll to position [102, 0]
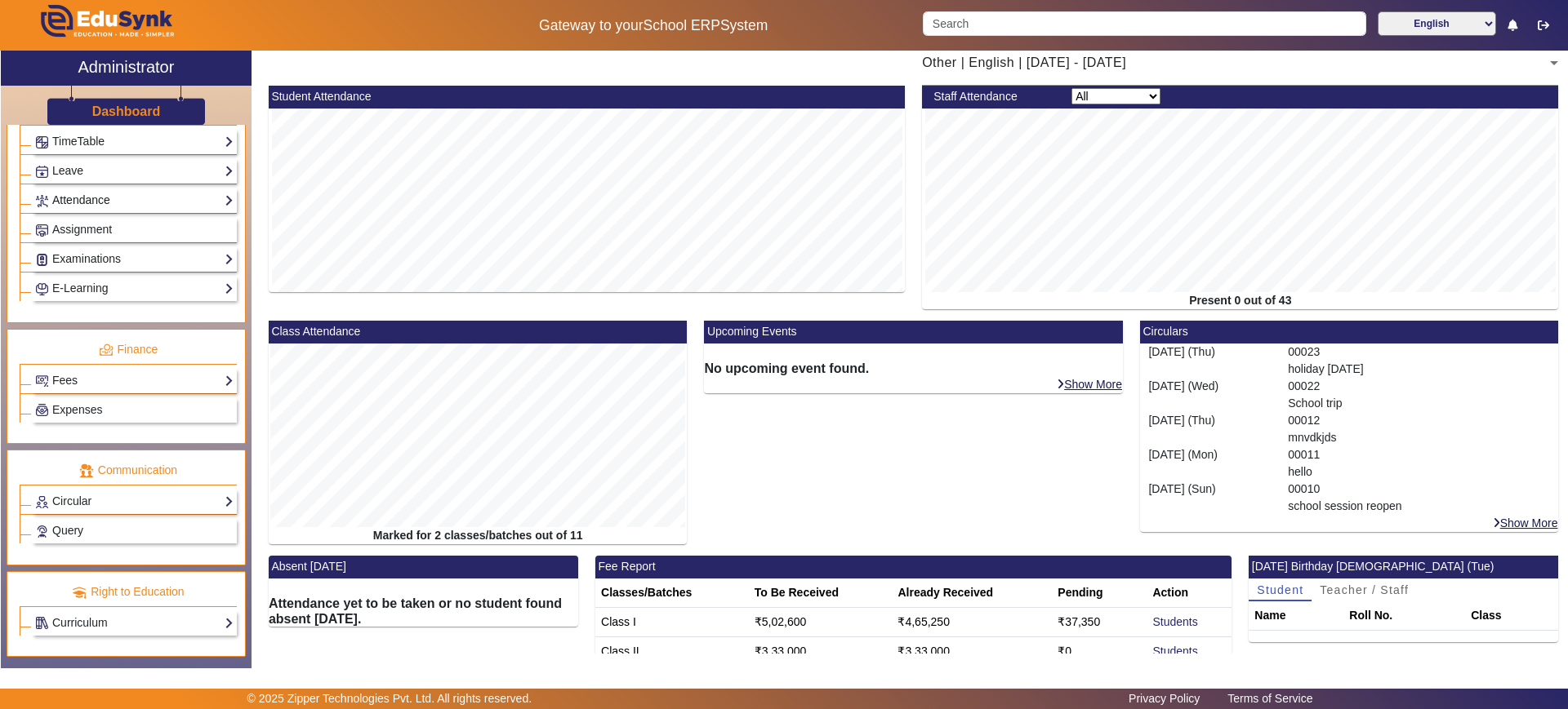
click at [120, 204] on link "Attendance" at bounding box center [135, 201] width 199 height 19
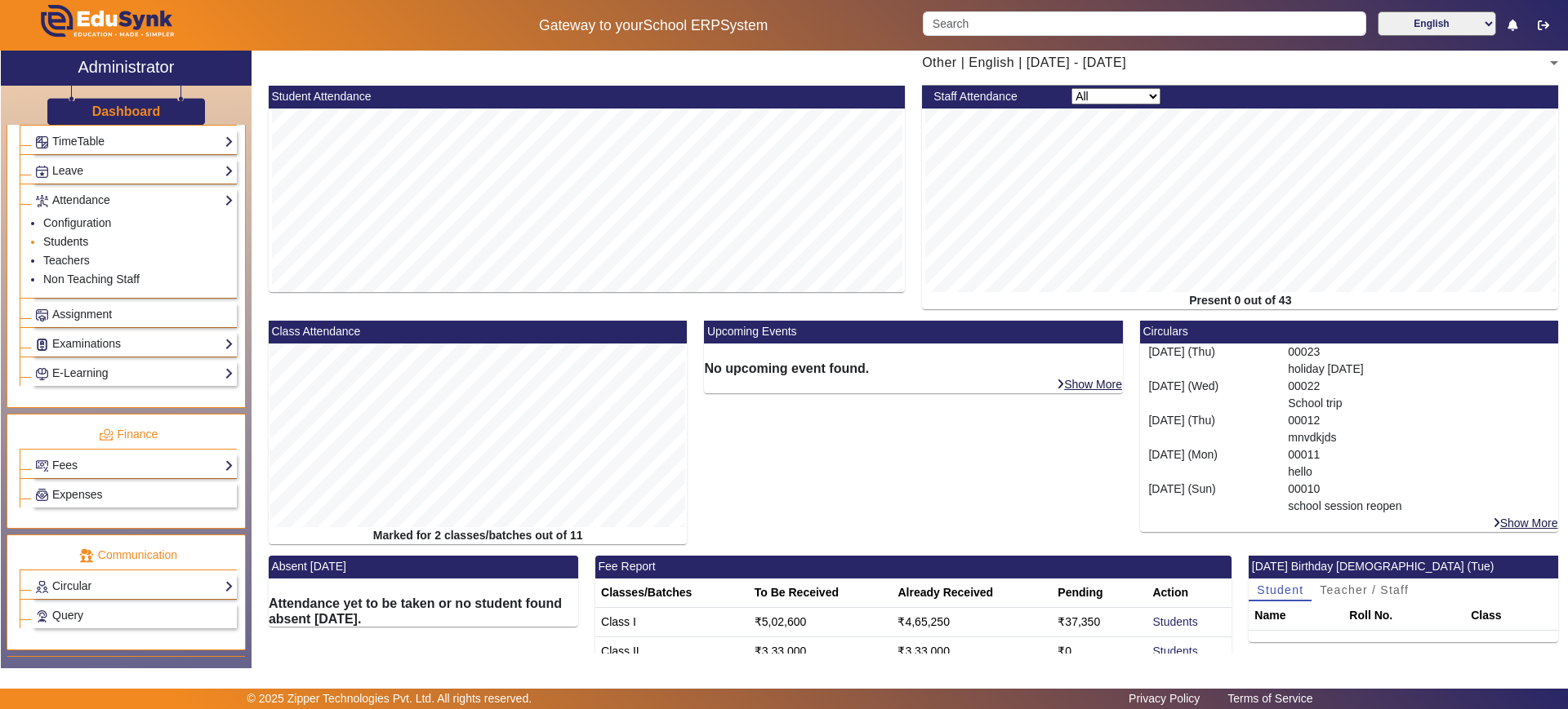
click at [81, 243] on link "Students" at bounding box center [65, 242] width 45 height 13
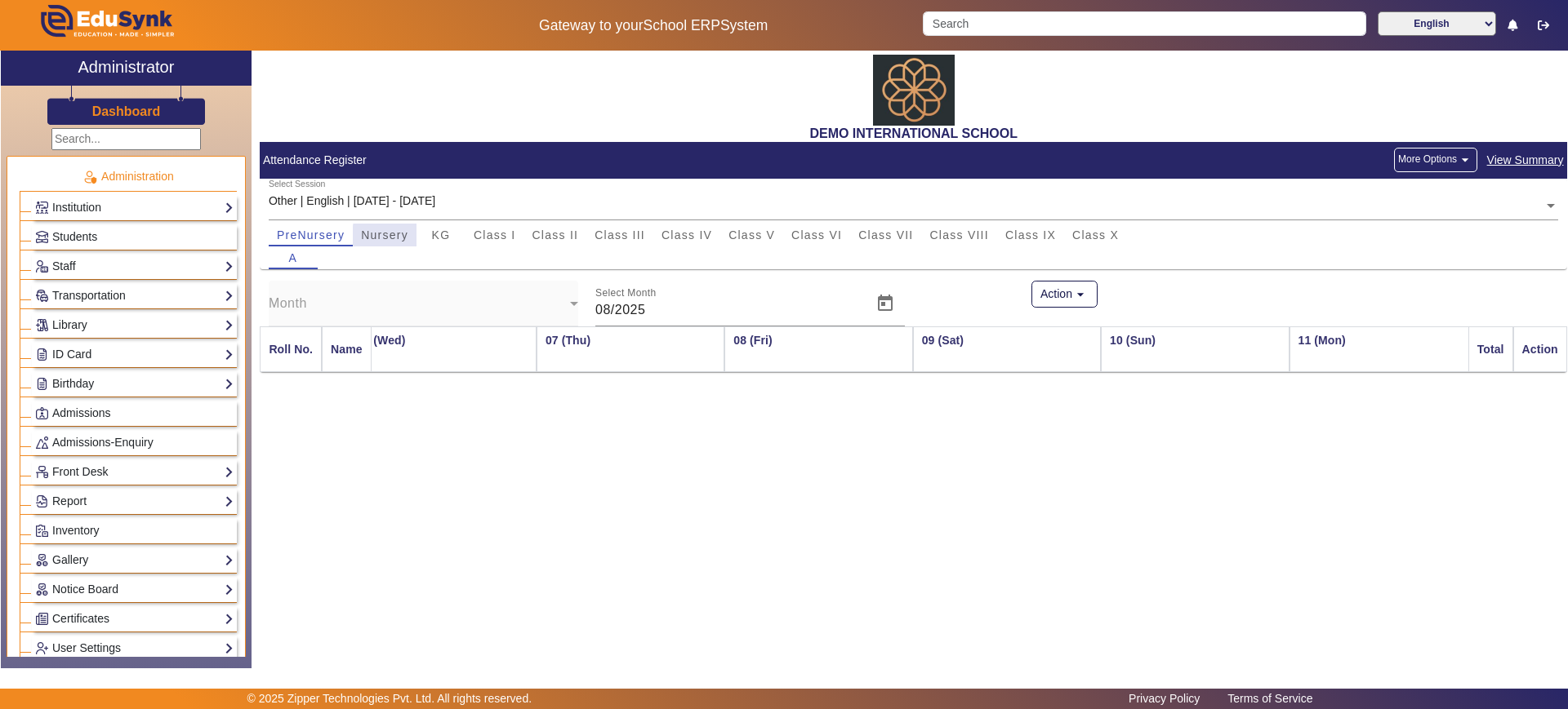
click at [411, 236] on div "Nursery" at bounding box center [384, 235] width 64 height 23
click at [433, 234] on span "KG" at bounding box center [442, 235] width 19 height 11
click at [491, 236] on span "Class I" at bounding box center [494, 235] width 42 height 11
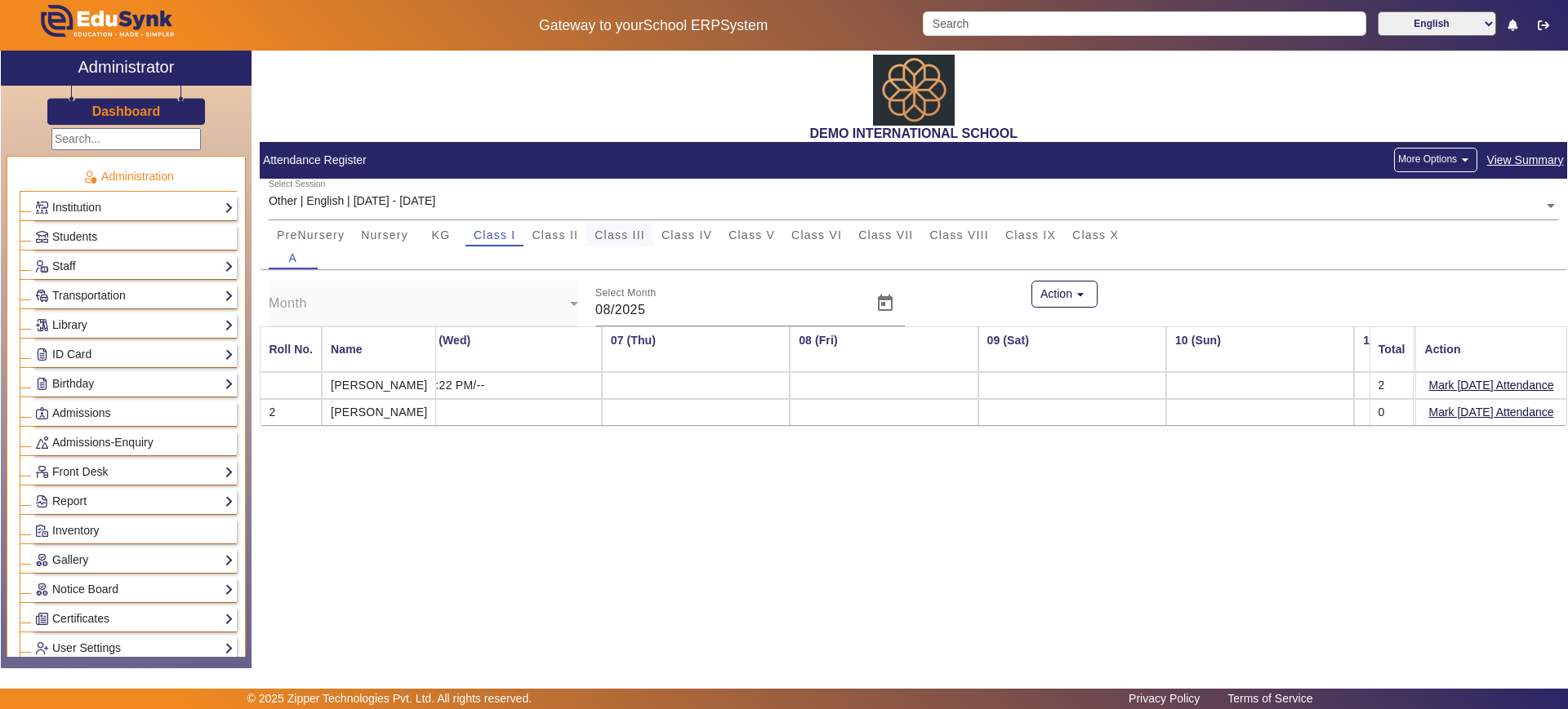
click at [589, 243] on div "Class III" at bounding box center [620, 235] width 67 height 23
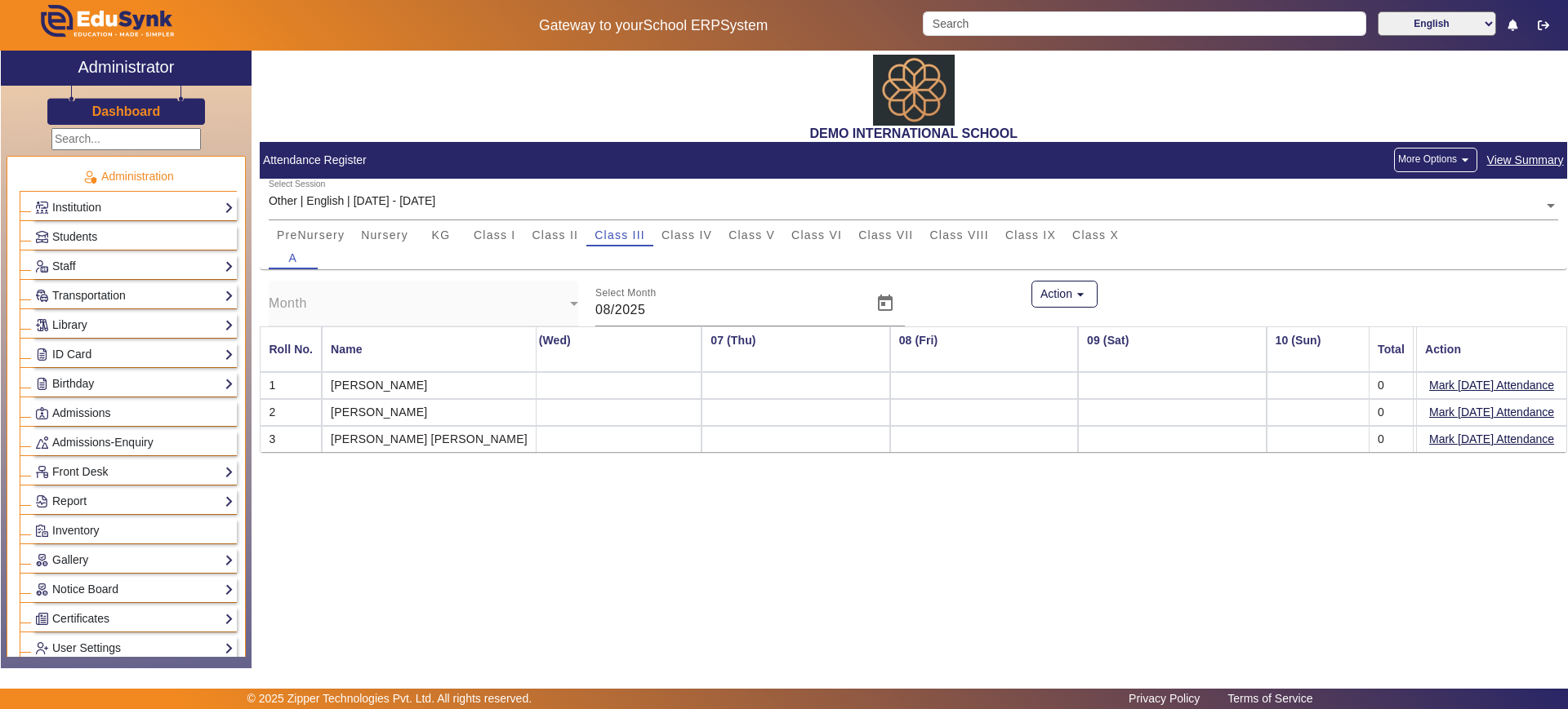
click at [127, 113] on h3 "Dashboard" at bounding box center [126, 111] width 69 height 15
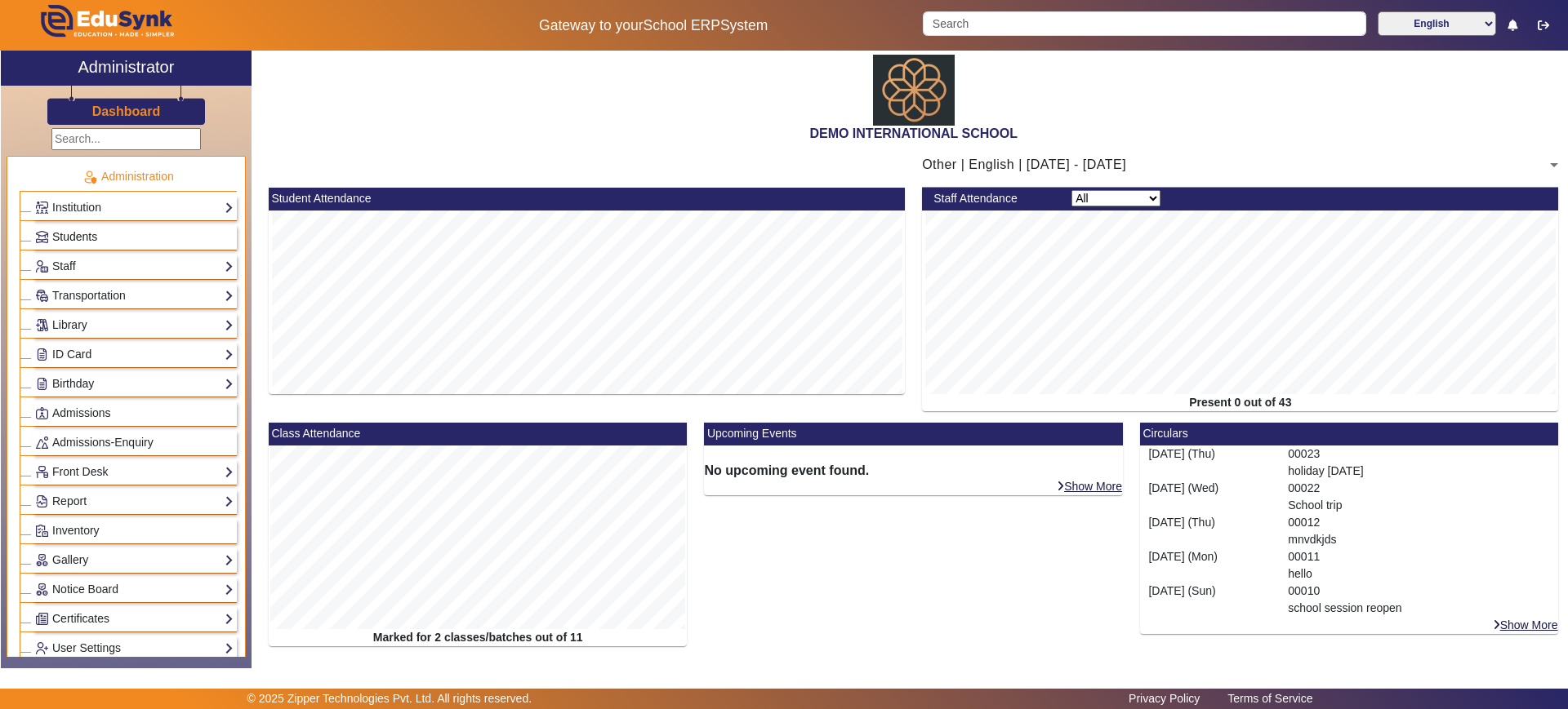
click at [132, 238] on link "Students" at bounding box center [135, 237] width 199 height 19
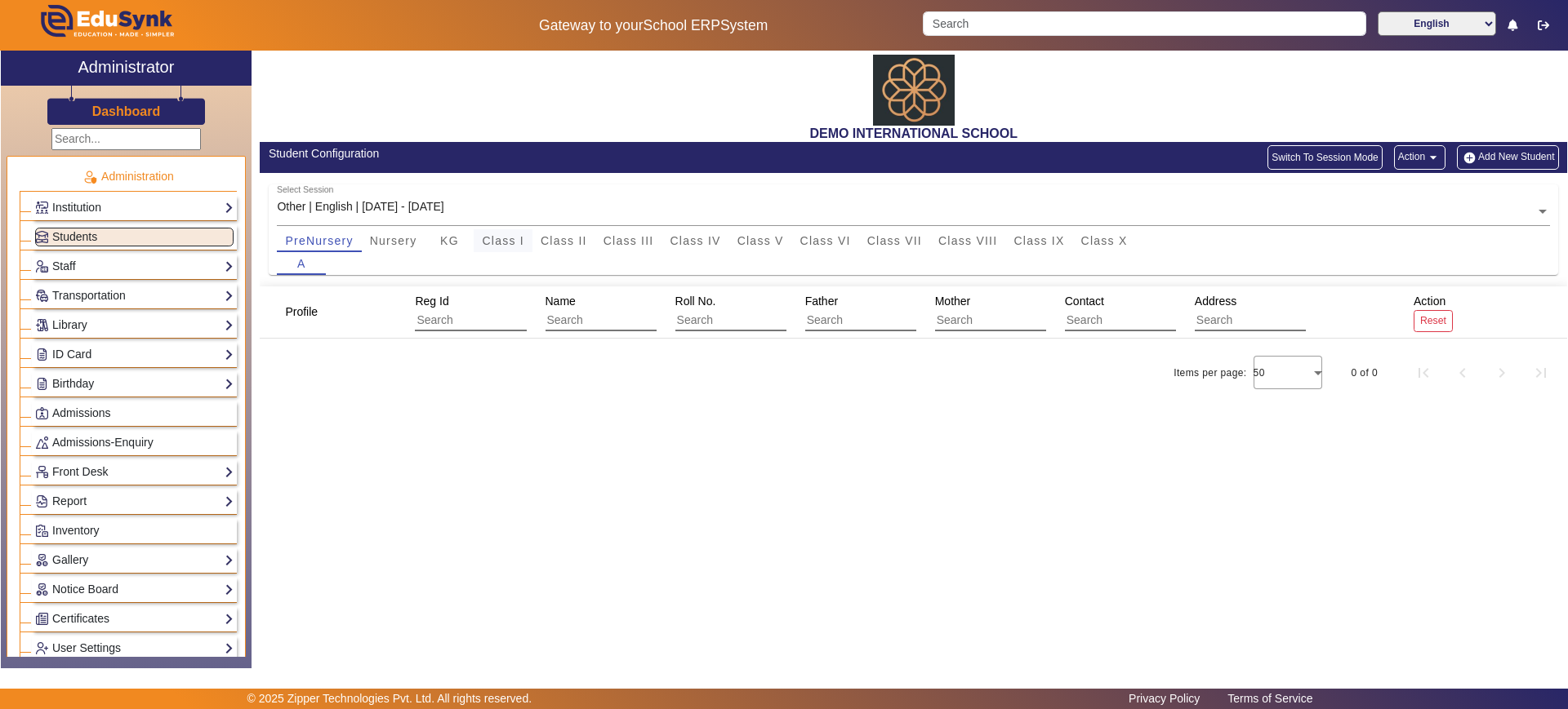
click at [493, 242] on span "Class I" at bounding box center [503, 241] width 42 height 11
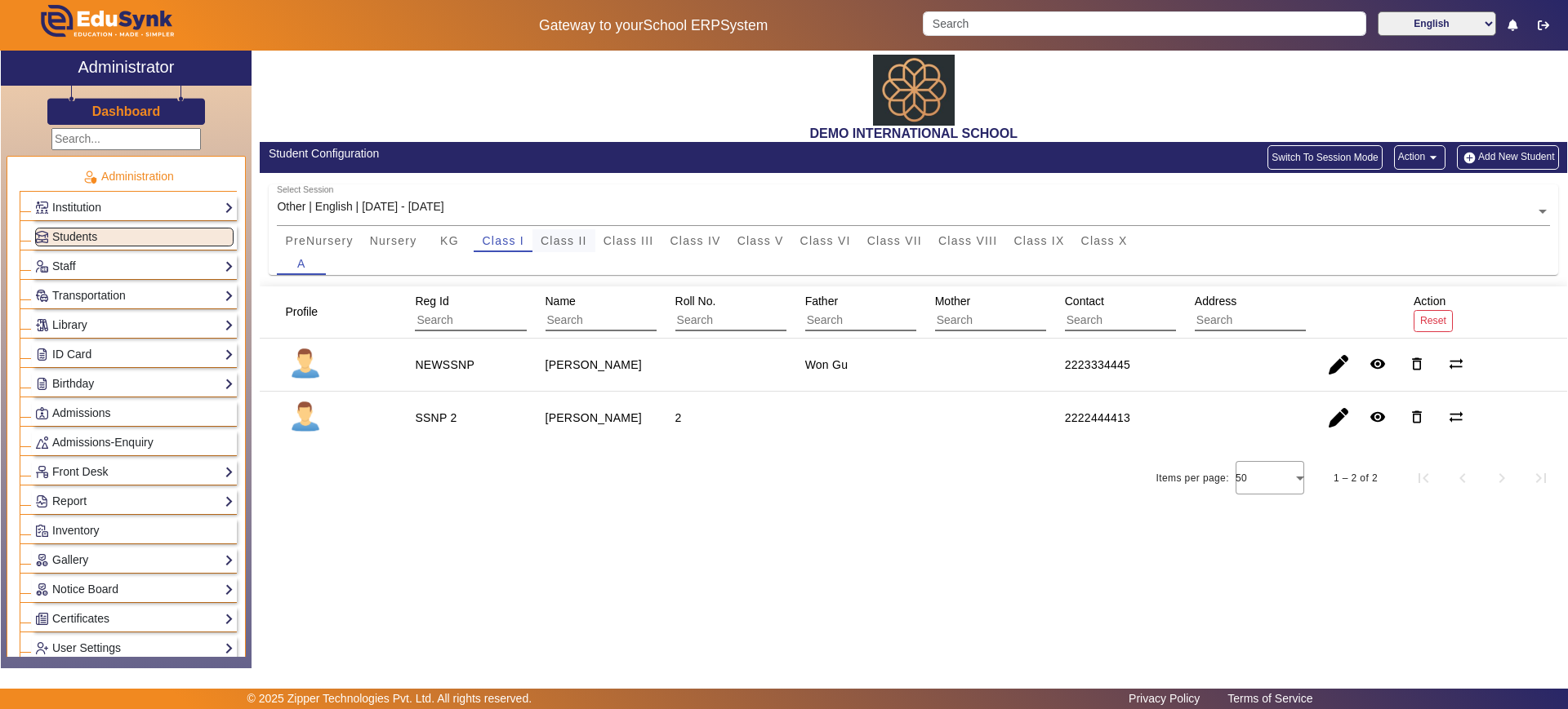
click at [573, 238] on span "Class II" at bounding box center [563, 241] width 47 height 11
click at [510, 202] on div "Select Session Other | English | Apr 2025 - Mar 2026" at bounding box center [905, 203] width 1258 height 36
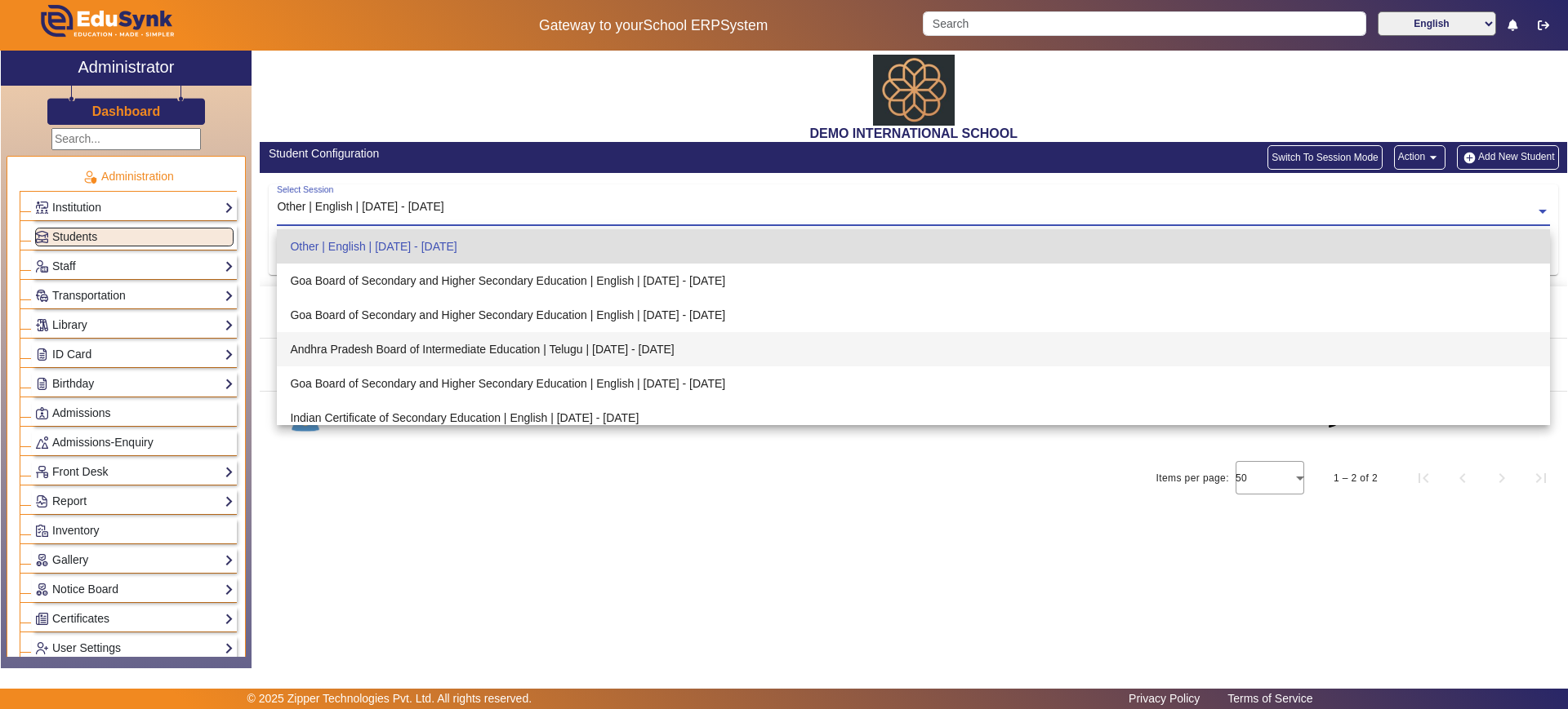
scroll to position [44, 0]
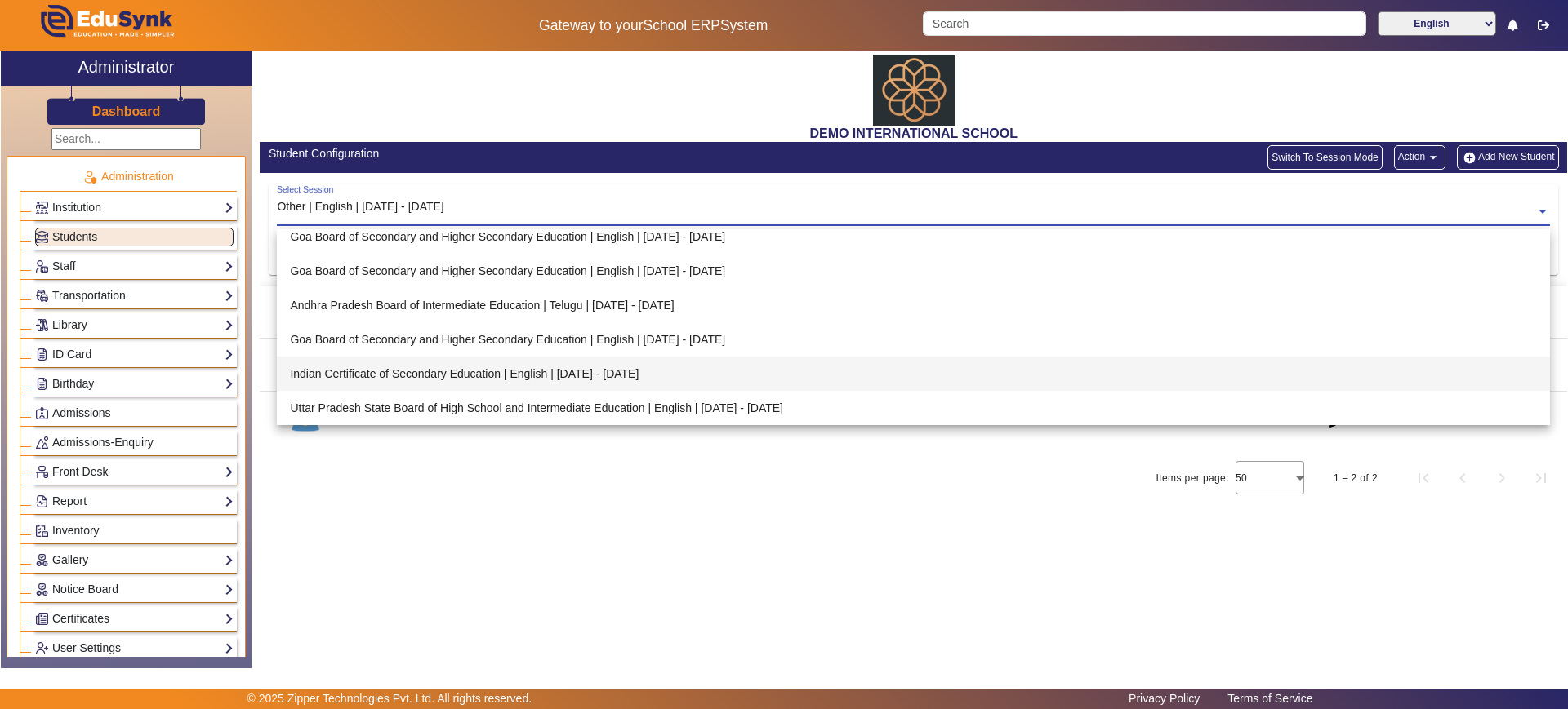
click at [495, 375] on div "Indian Certificate of Secondary Education | English | Jun 2025 - Mar 2026" at bounding box center [912, 374] width 1273 height 34
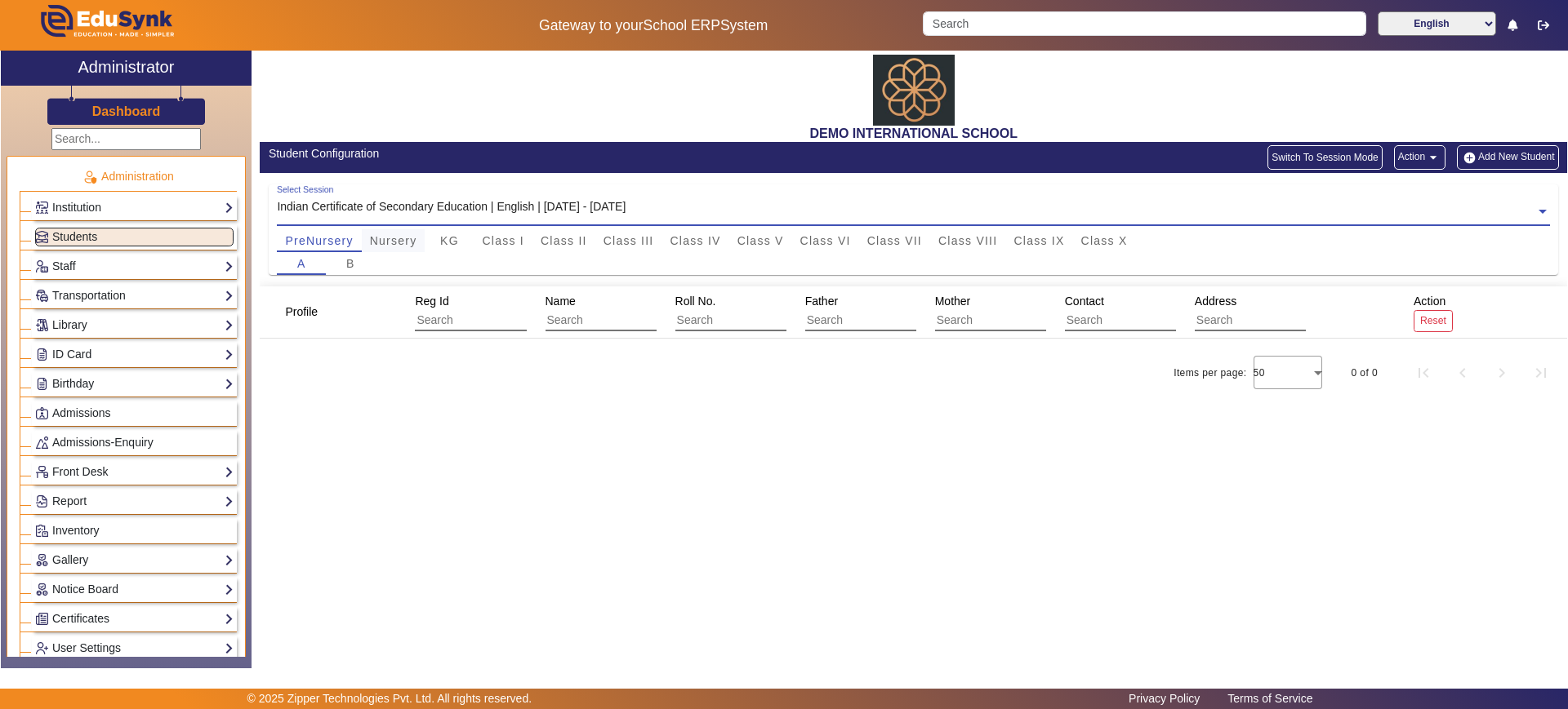
click at [394, 245] on span "Nursery" at bounding box center [394, 241] width 48 height 11
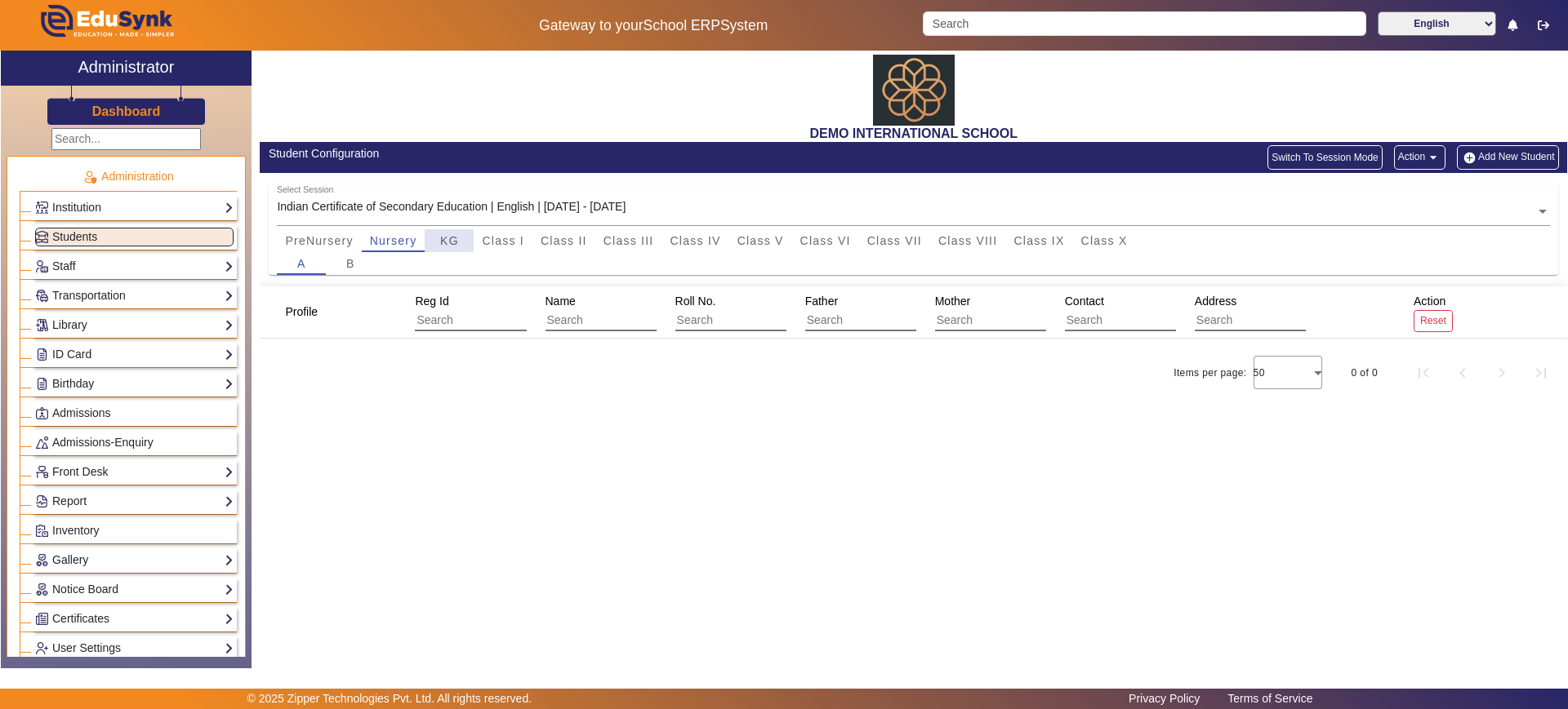
click at [445, 243] on span "KG" at bounding box center [449, 241] width 19 height 11
click at [486, 243] on span "Class I" at bounding box center [503, 241] width 42 height 11
click at [336, 237] on span "PreNursery" at bounding box center [318, 241] width 68 height 11
click at [148, 205] on link "Institution" at bounding box center [135, 208] width 199 height 19
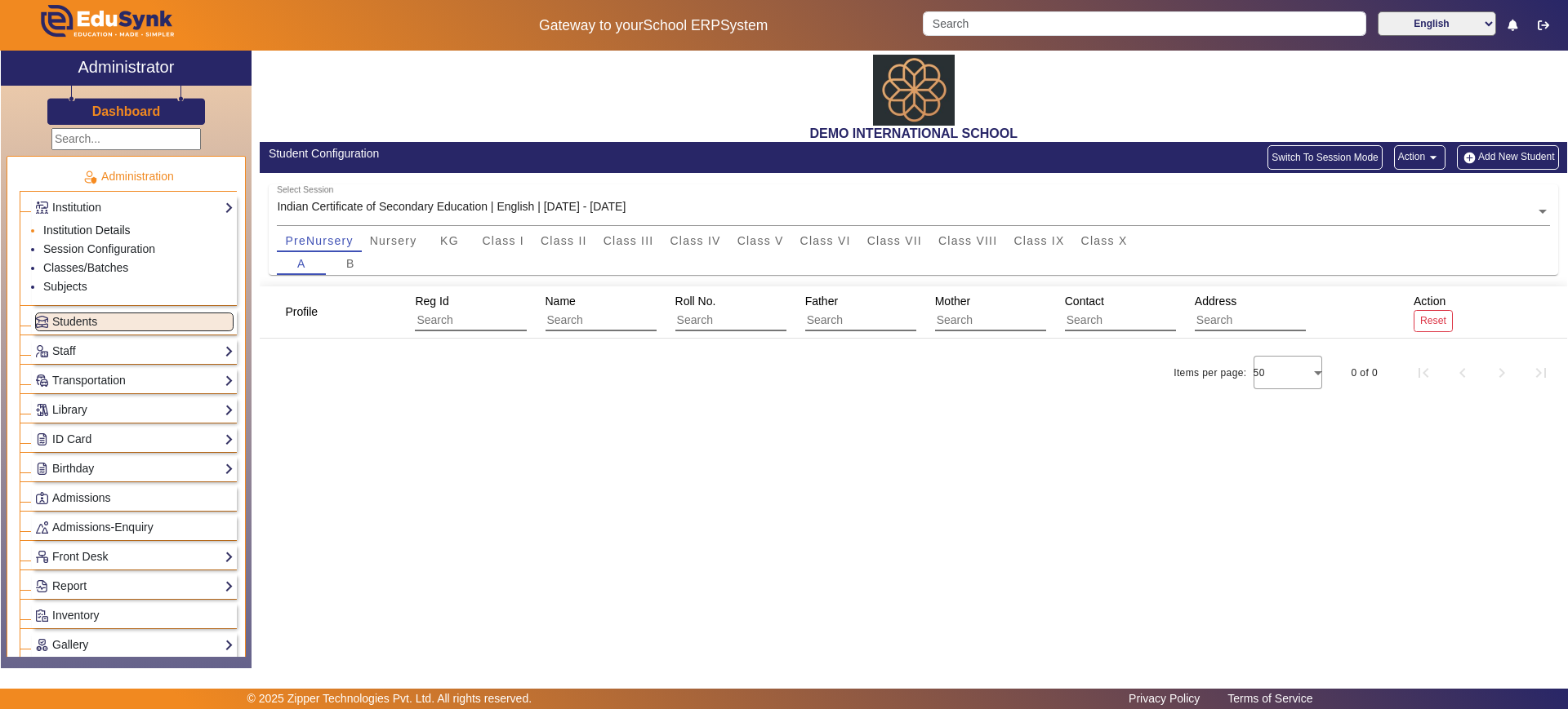
click at [128, 233] on link "Institution Details" at bounding box center [86, 230] width 87 height 13
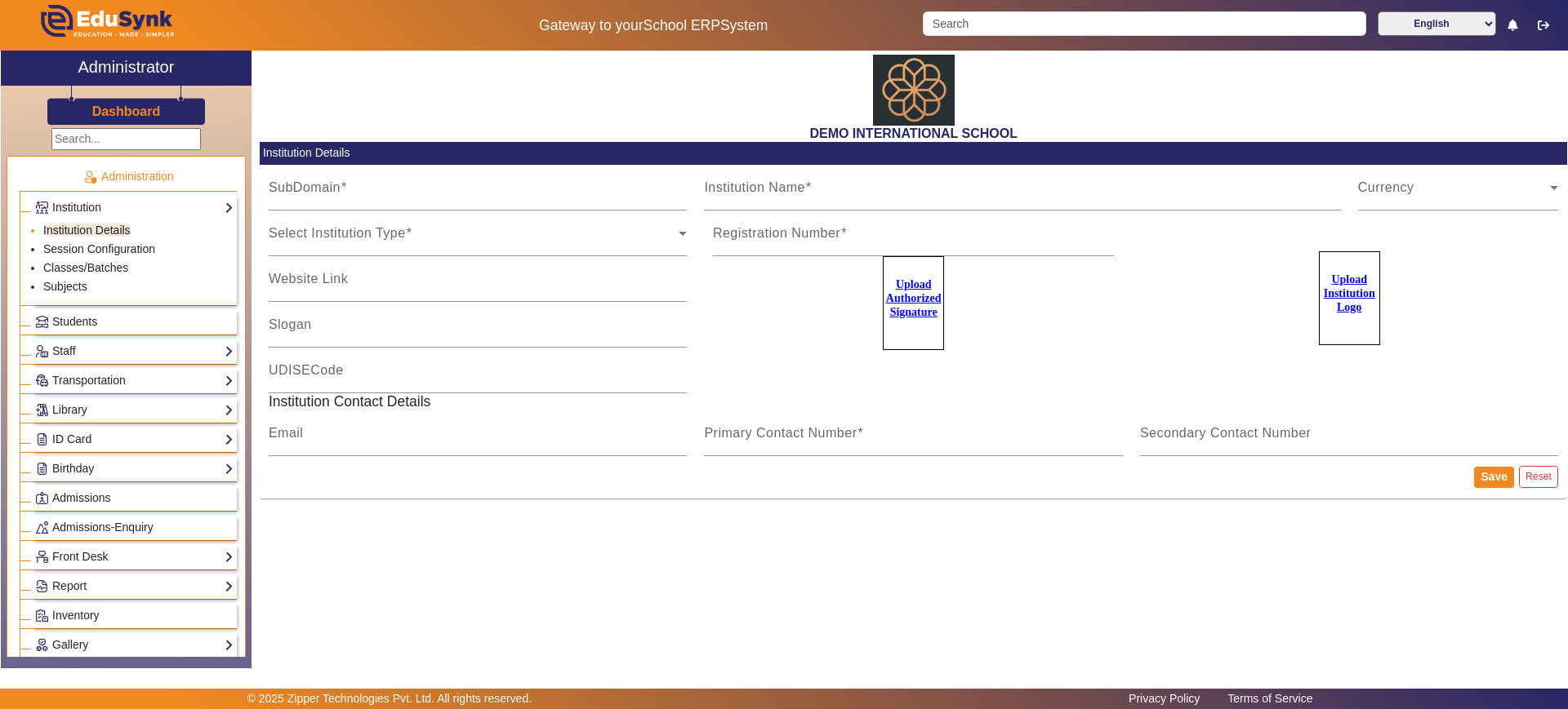
type input "20june2023"
type input "DEMO INTERNATIONAL SCHOOL"
type input "www.edusynk.com"
type input "SCHOOL OF EXCELLENCE"
type input "09180101038"
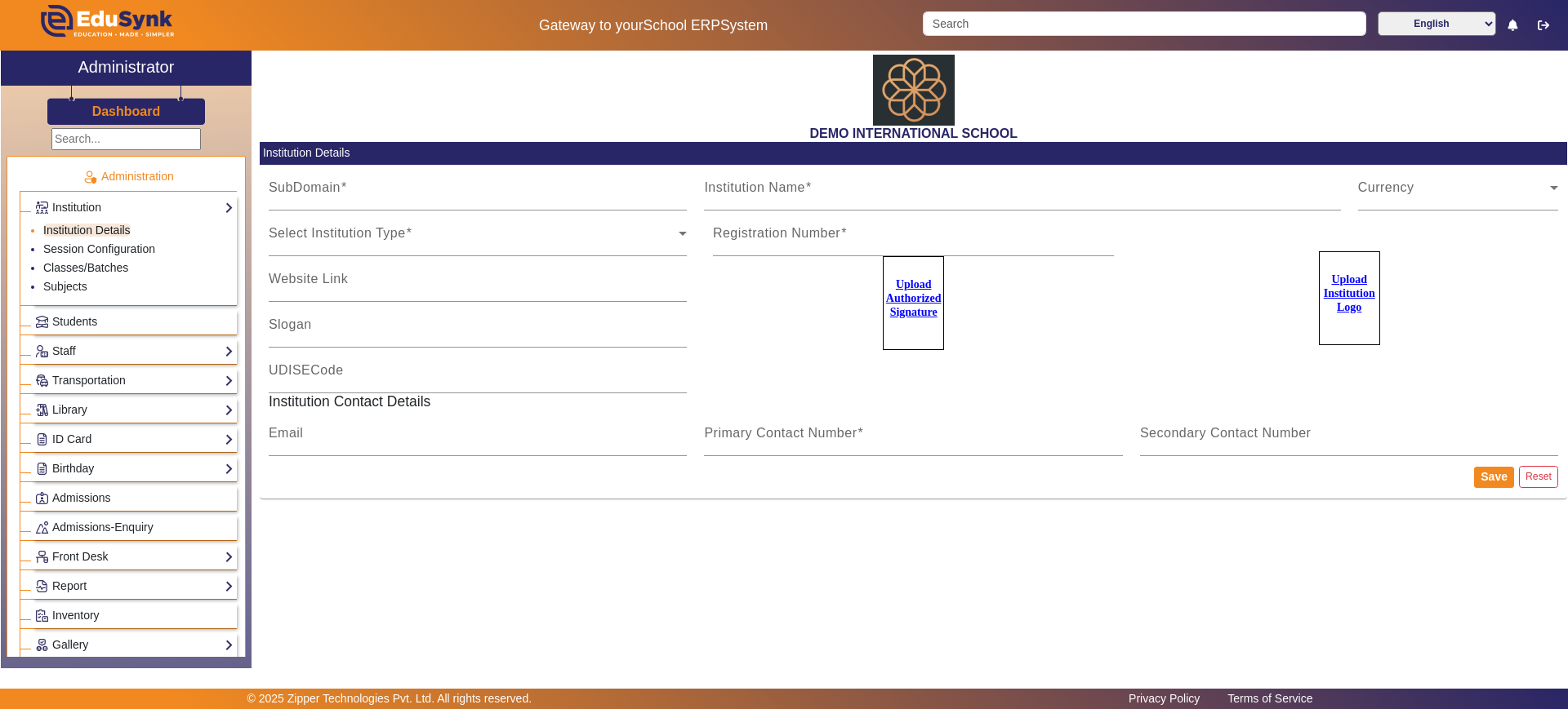
type input "2183437"
type input "zipper.pratik@gmail.com"
type input "2143224344"
type input "8318363024"
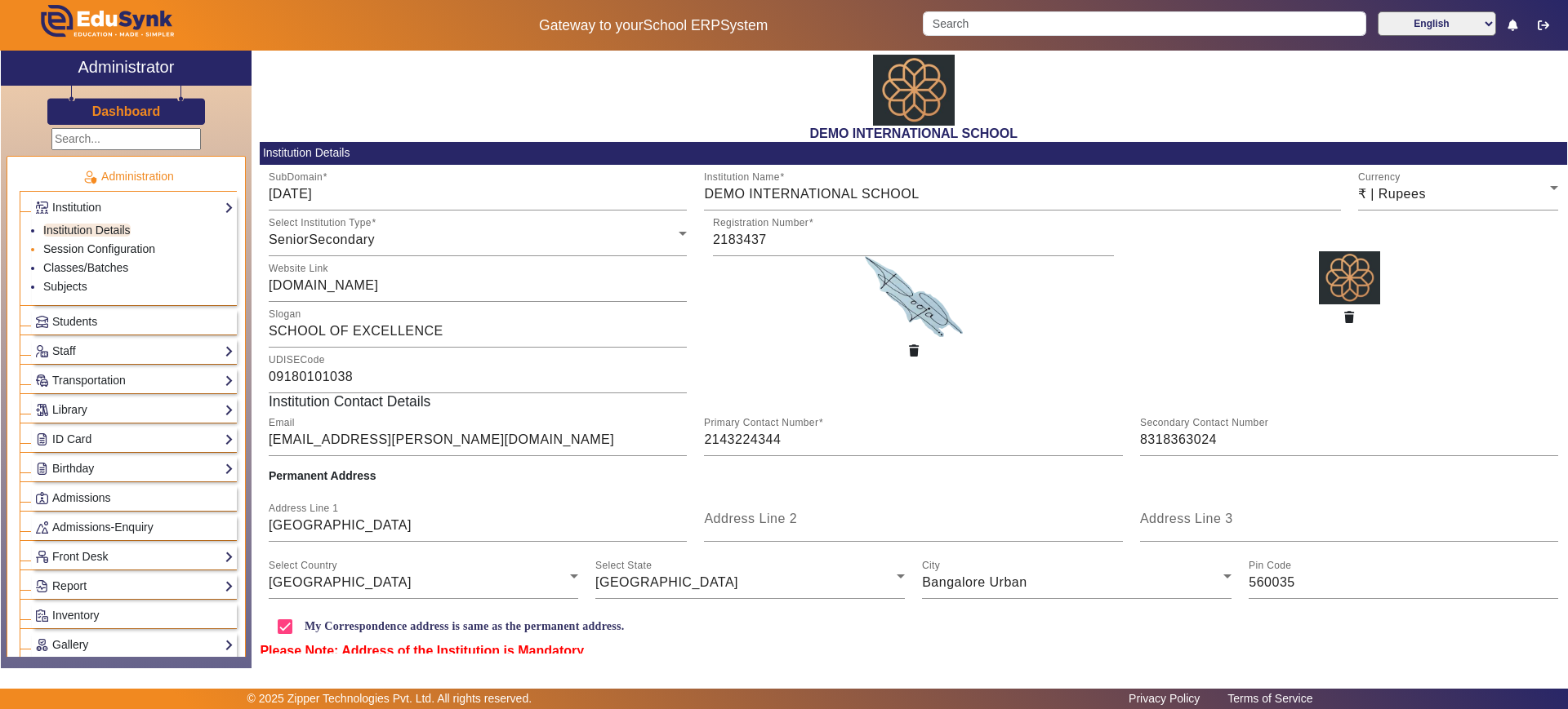
click at [120, 252] on link "Session Configuration" at bounding box center [98, 249] width 112 height 13
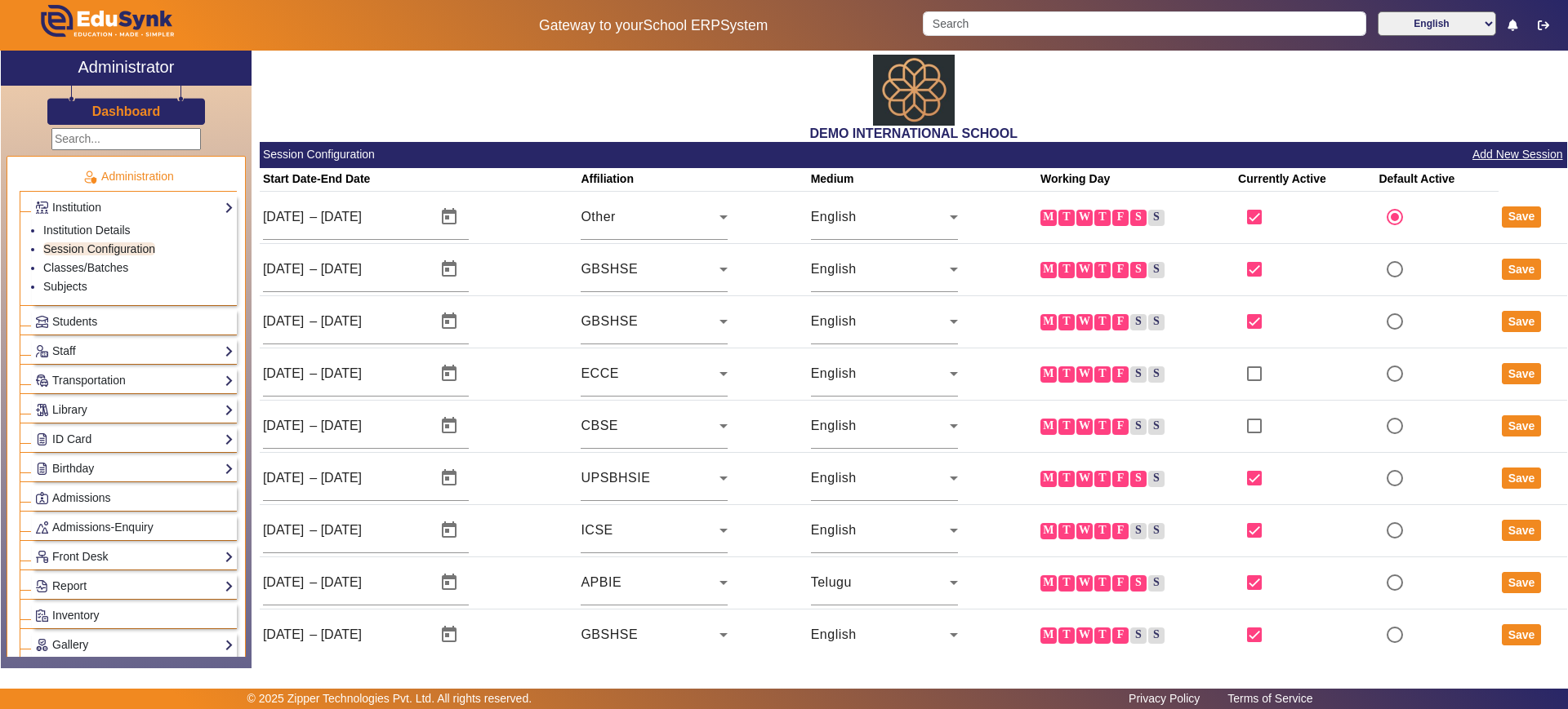
scroll to position [19, 0]
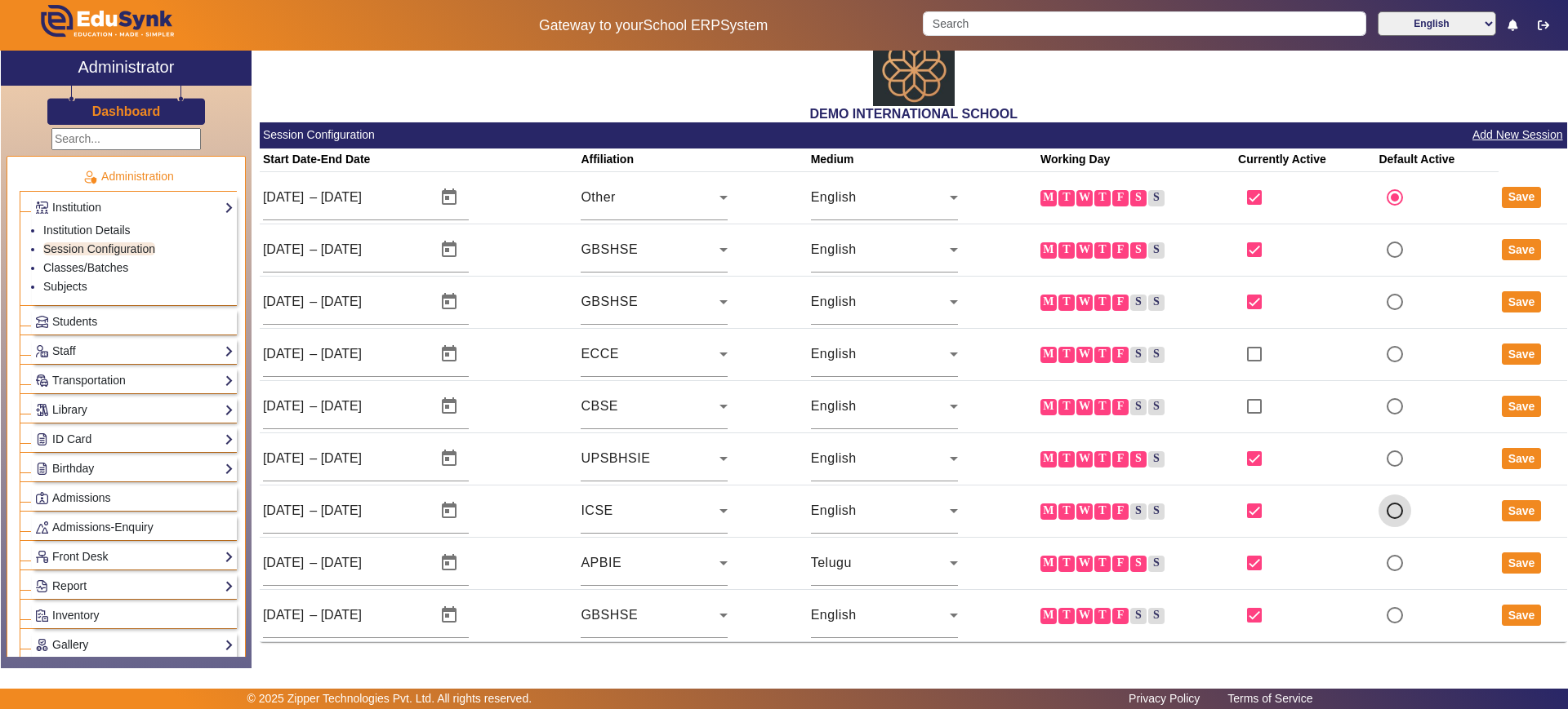
click at [1383, 508] on input "radio" at bounding box center [1394, 511] width 33 height 32
radio input "true"
radio input "false"
click at [1513, 512] on button "Save" at bounding box center [1521, 510] width 40 height 21
click at [76, 260] on li "Classes/Batches" at bounding box center [138, 269] width 190 height 19
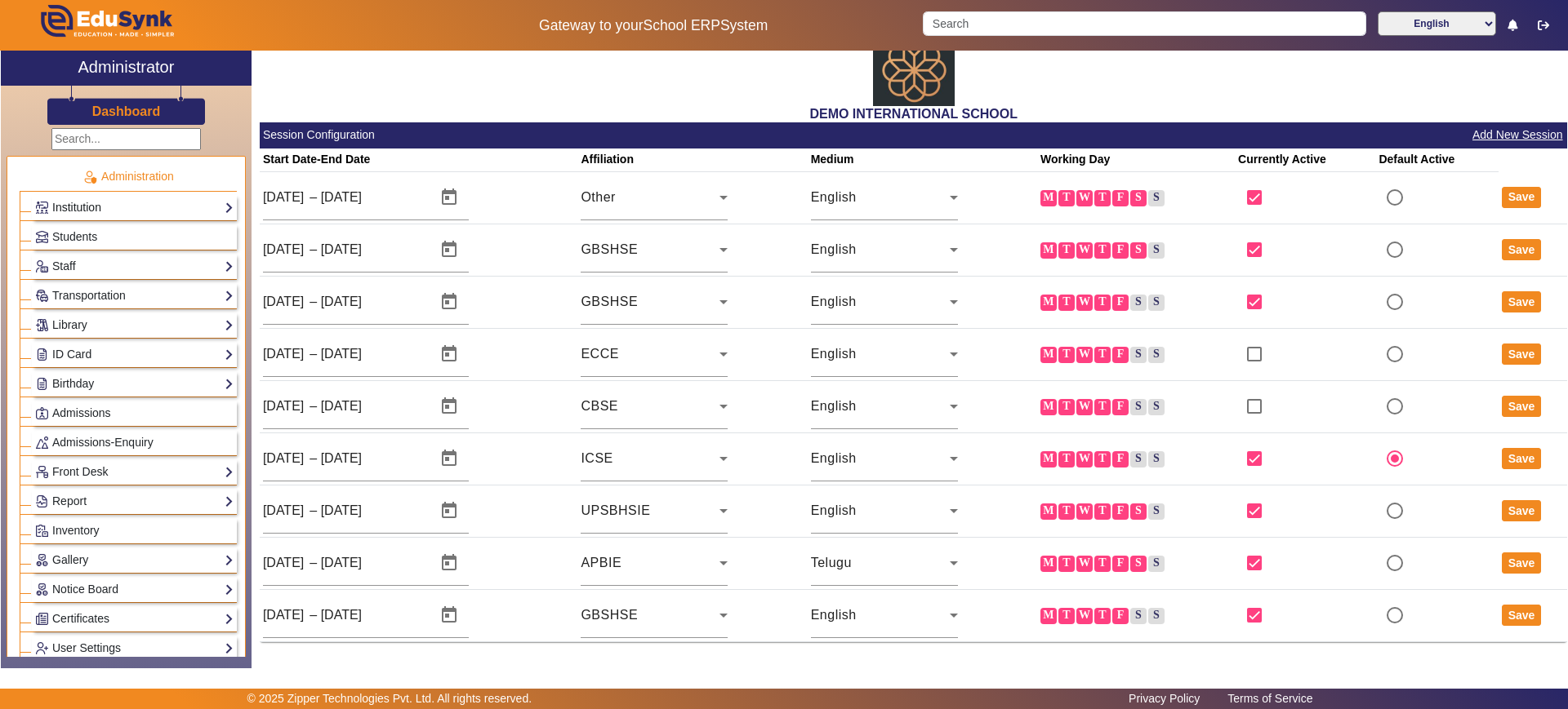
click at [76, 209] on link "Institution" at bounding box center [135, 208] width 199 height 19
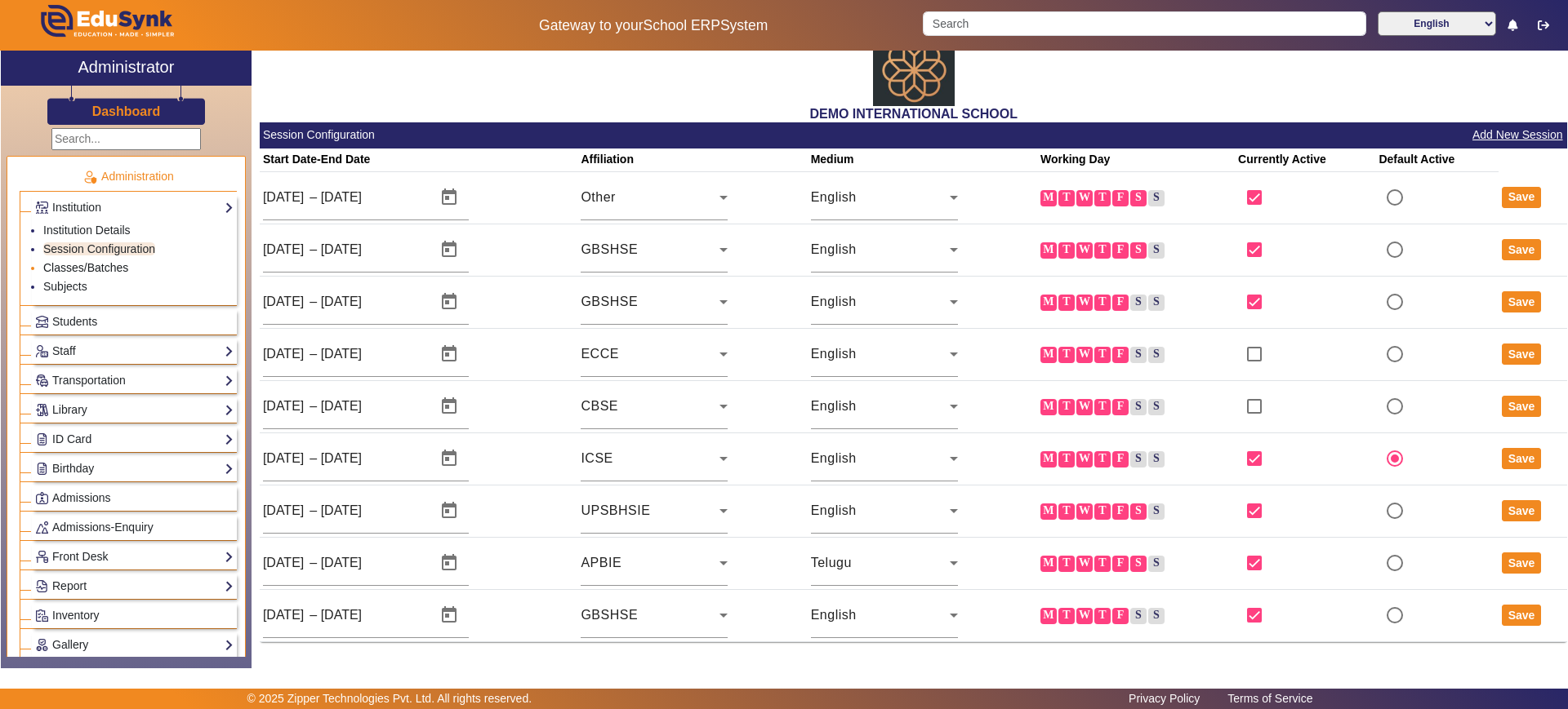
click at [81, 266] on link "Classes/Batches" at bounding box center [85, 268] width 85 height 13
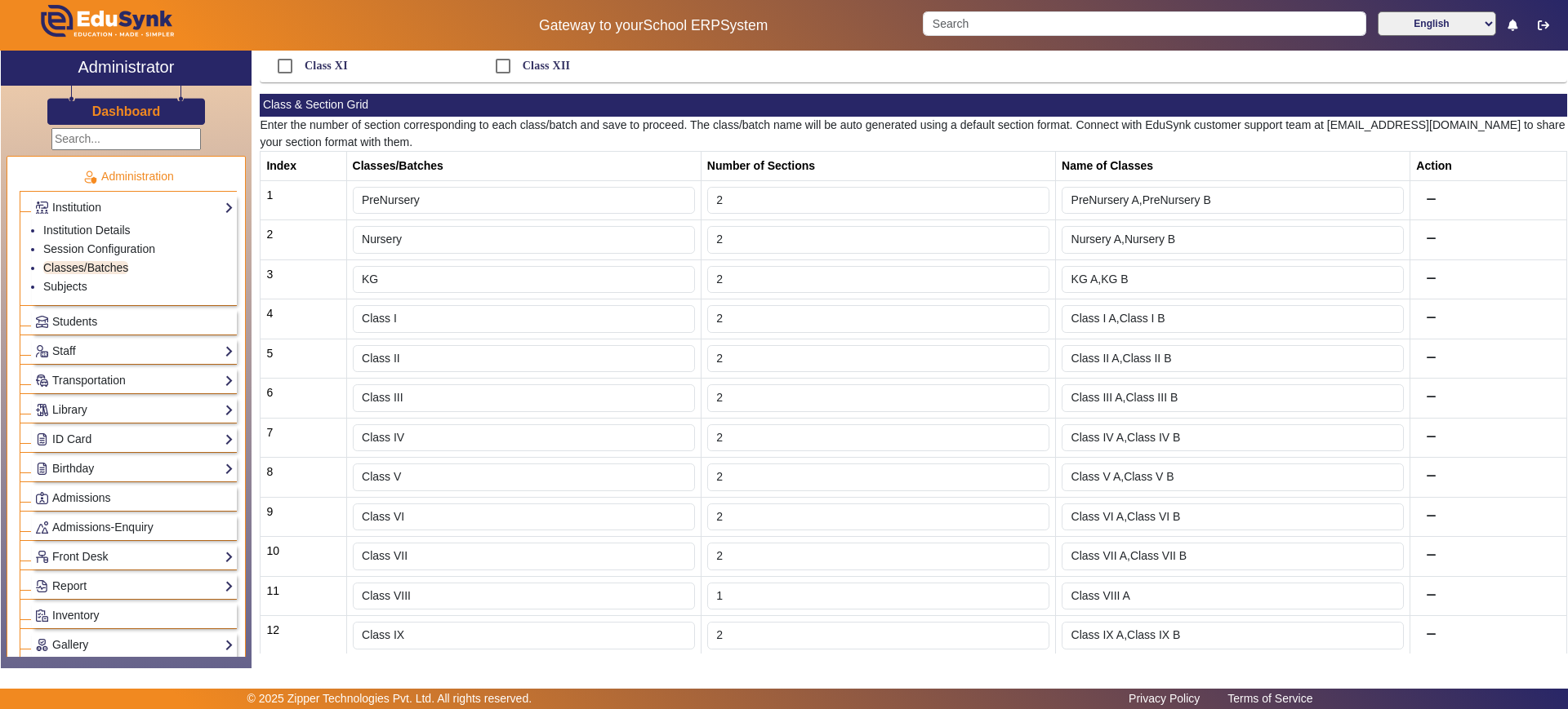
scroll to position [283, 0]
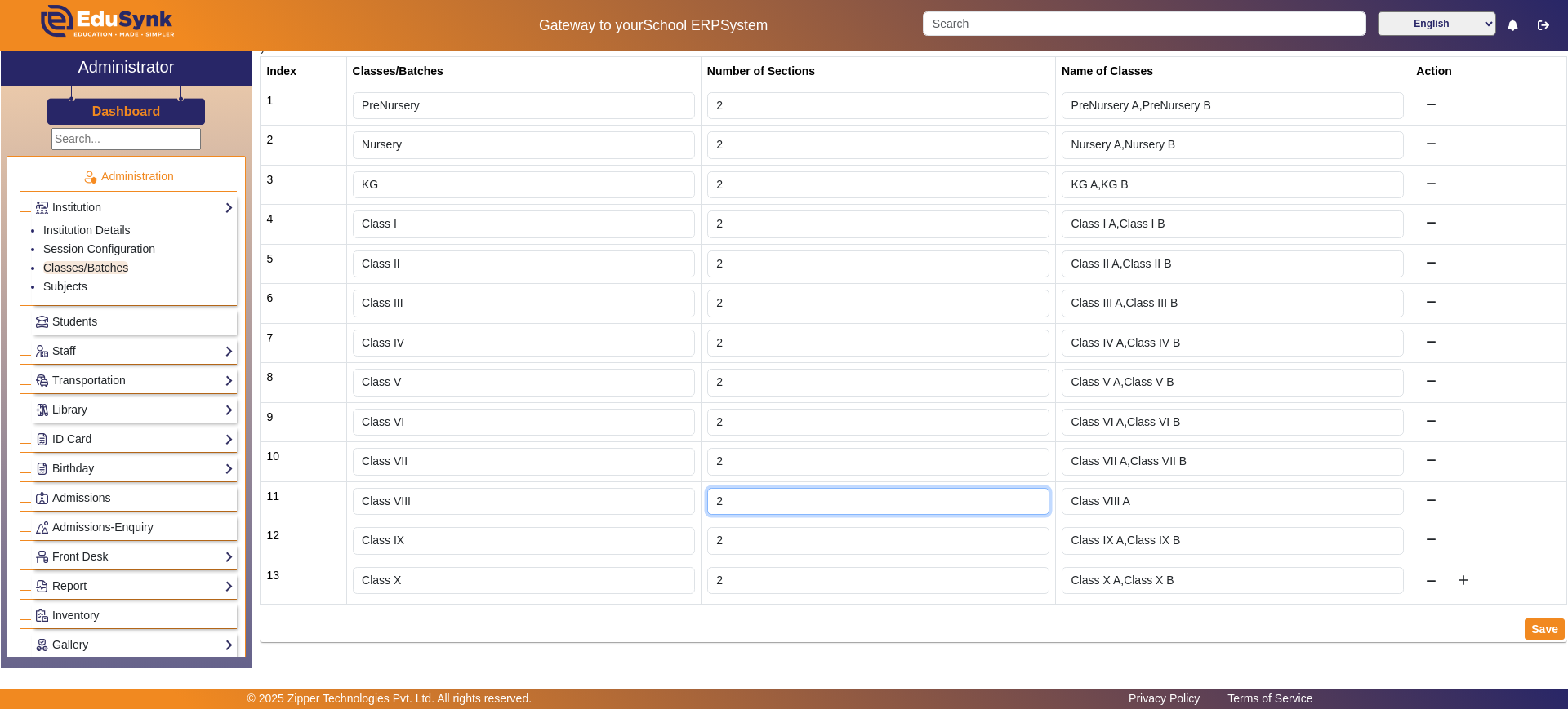
type input "2"
click at [1029, 495] on input "2" at bounding box center [879, 502] width 342 height 28
type input "Class VIII A,Class VIII B"
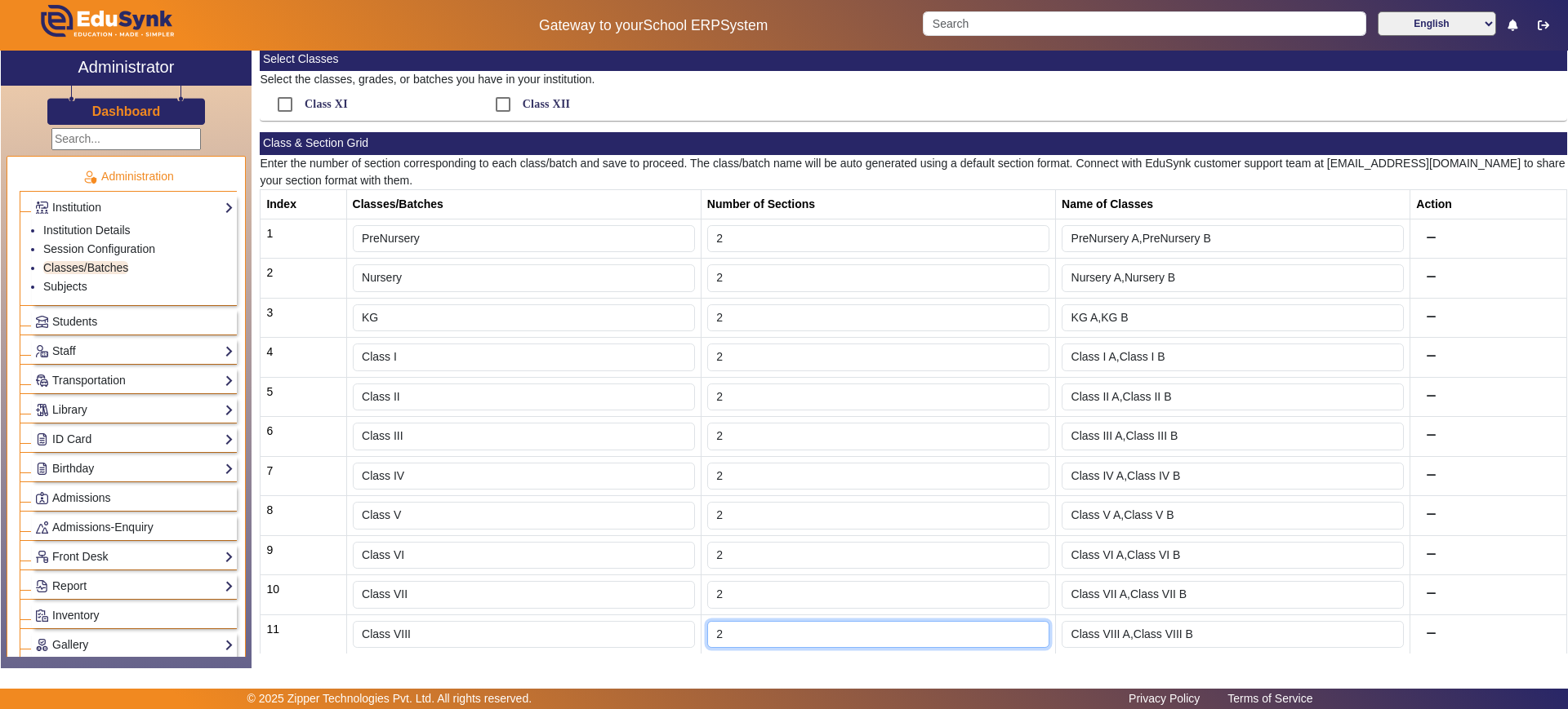
scroll to position [0, 0]
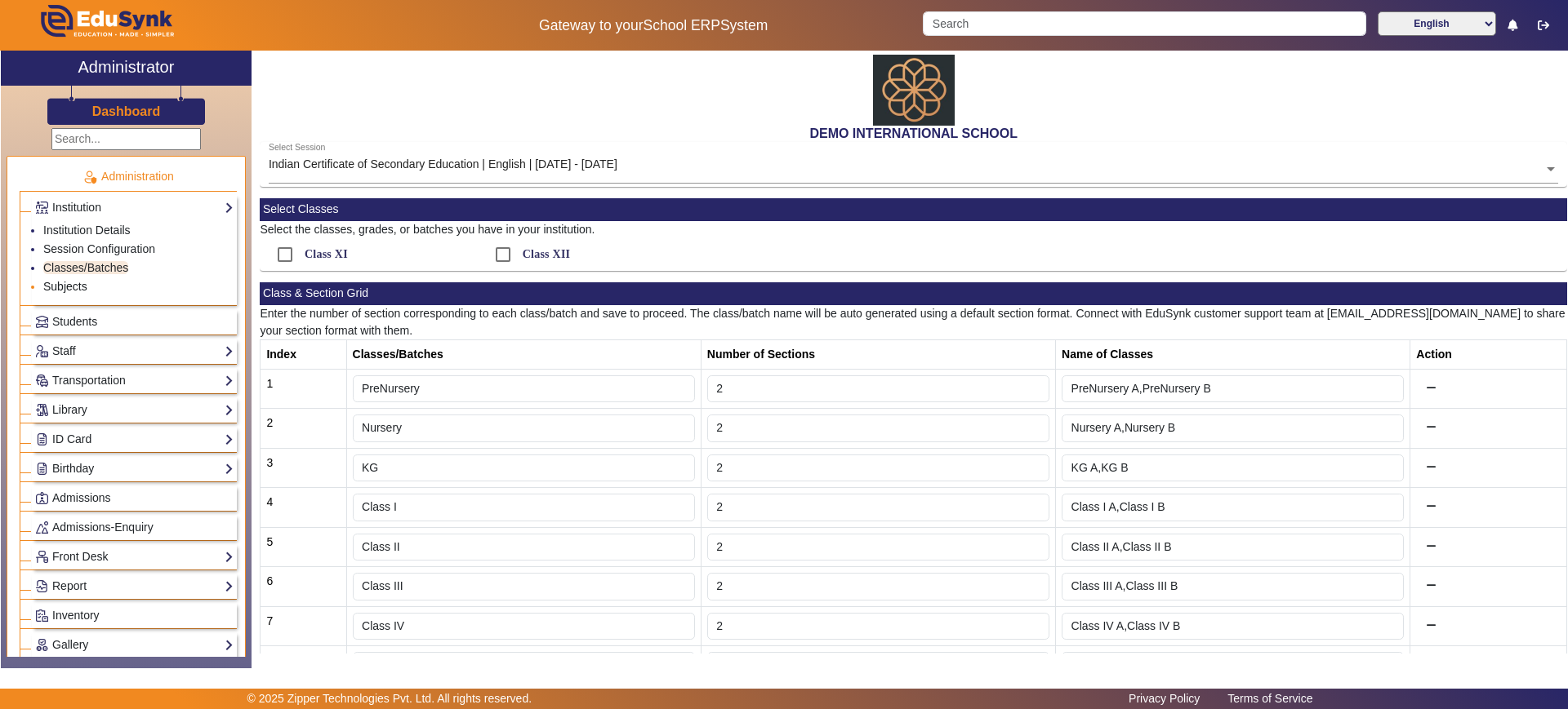
click at [83, 287] on link "Subjects" at bounding box center [65, 287] width 44 height 13
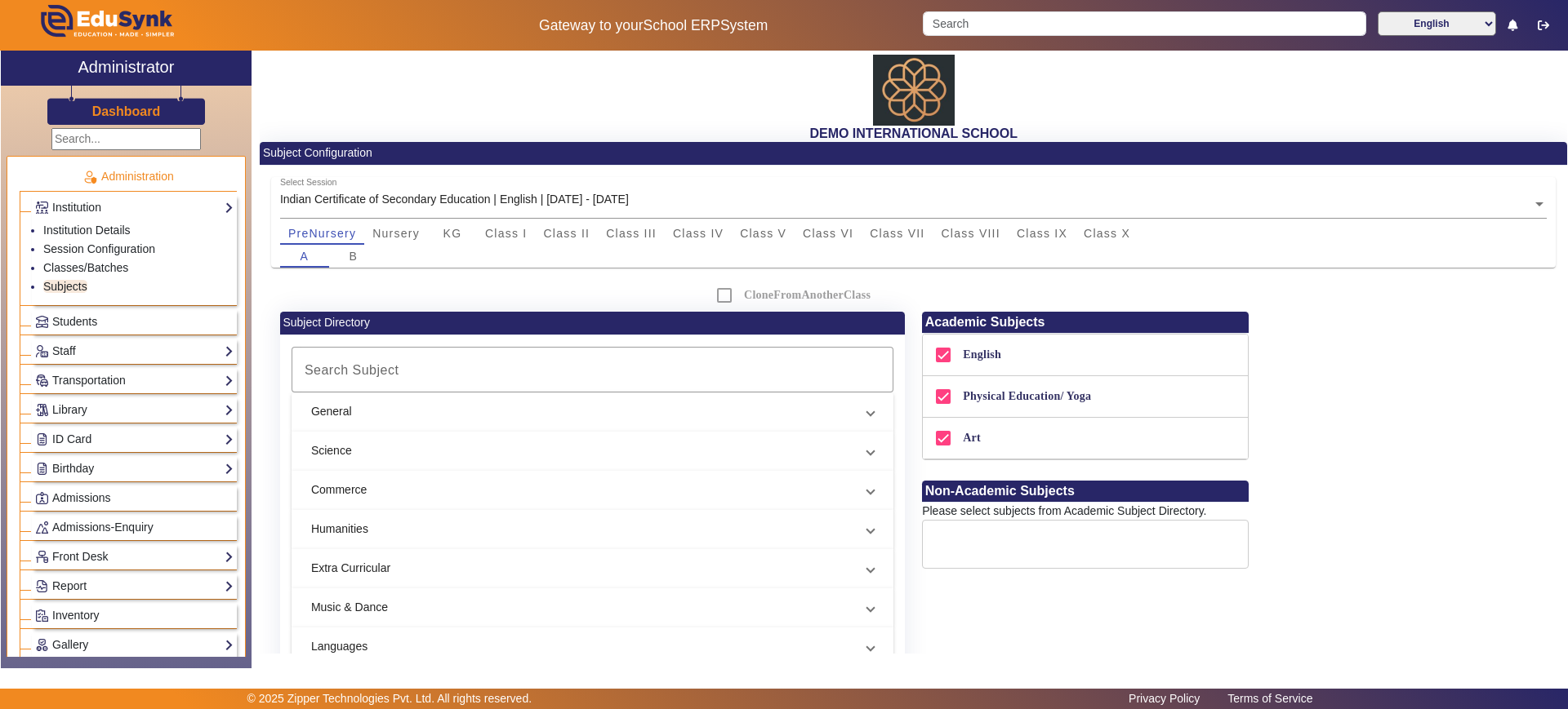
click at [154, 111] on h3 "Dashboard" at bounding box center [126, 111] width 69 height 15
